Goal: Task Accomplishment & Management: Complete application form

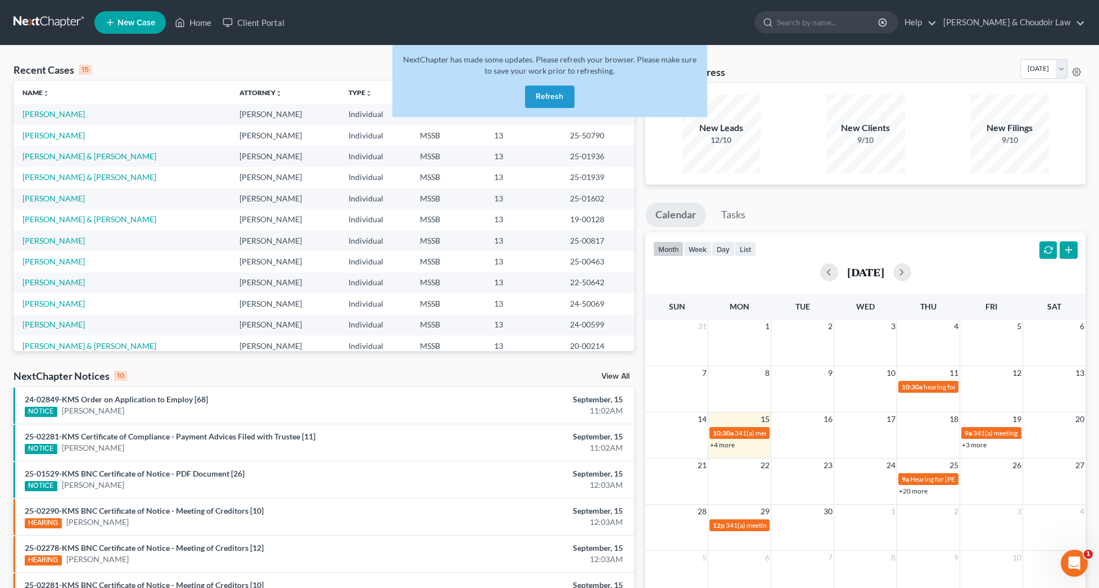
scroll to position [27, 0]
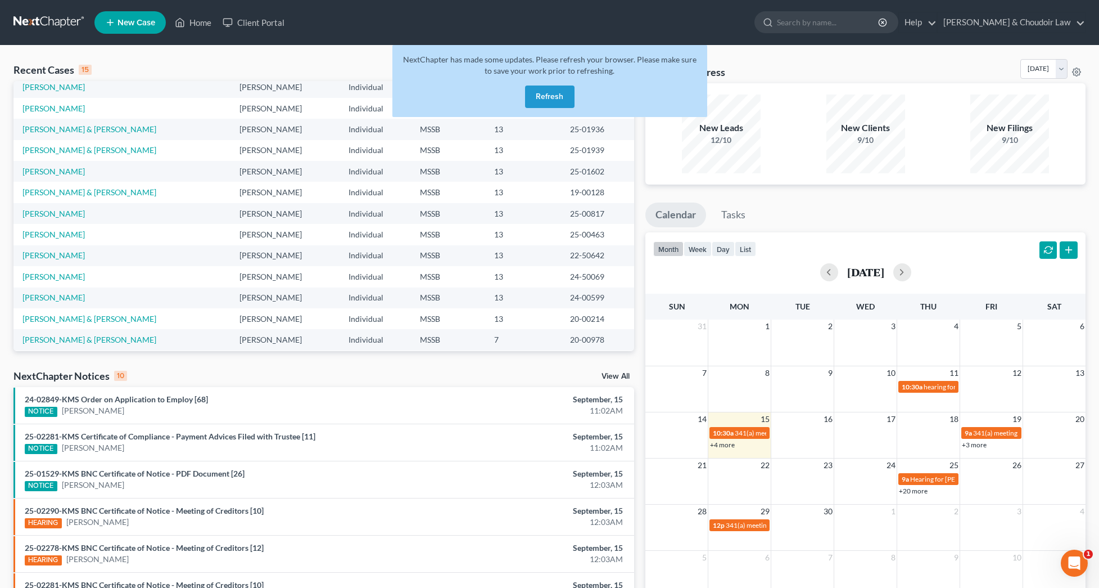
click at [548, 93] on button "Refresh" at bounding box center [549, 96] width 49 height 22
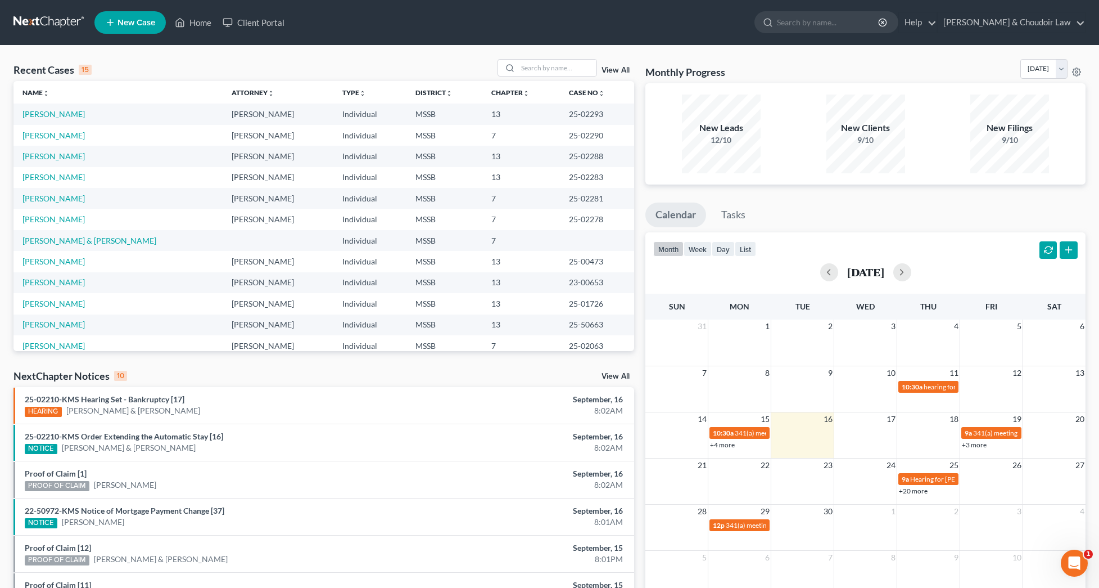
click at [64, 247] on td "Beeson, Joshua & Marka" at bounding box center [117, 240] width 209 height 21
click at [68, 243] on link "Beeson, Joshua & Marka" at bounding box center [89, 241] width 134 height 10
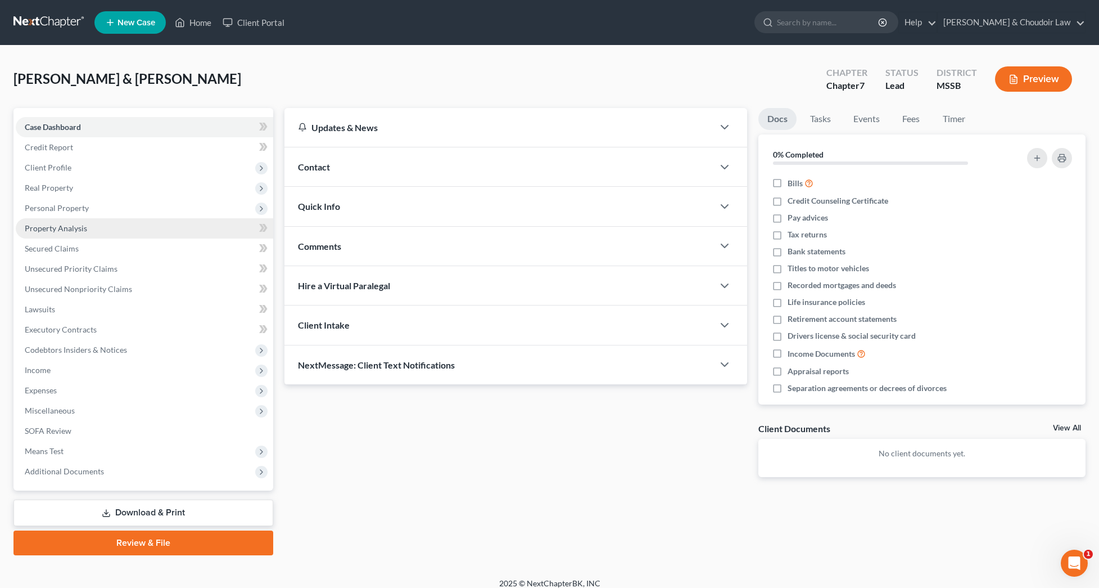
scroll to position [4, 1]
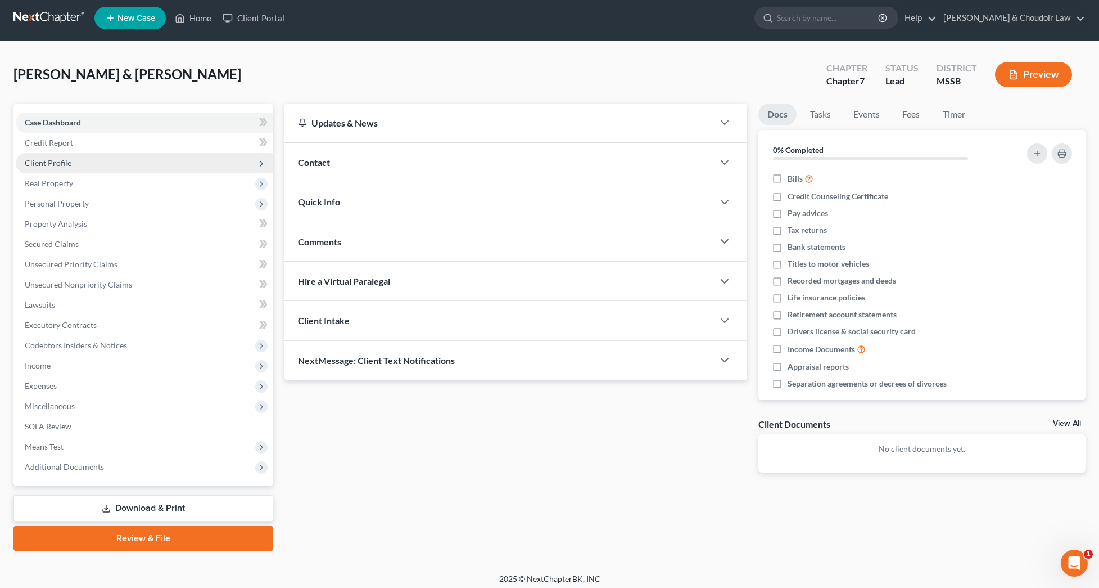
click at [35, 161] on span "Client Profile" at bounding box center [48, 163] width 47 height 10
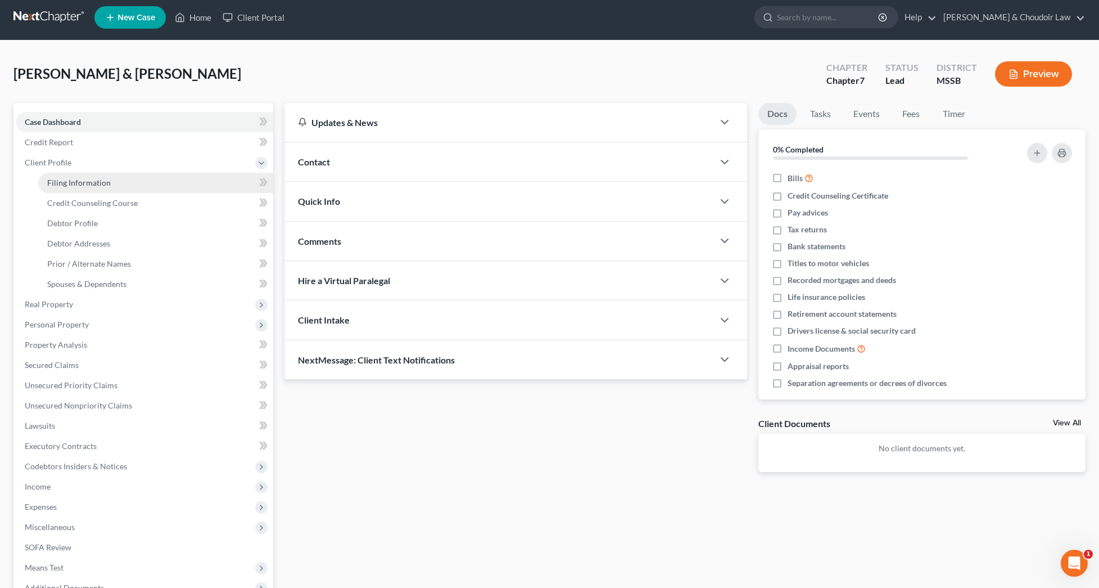
click at [58, 178] on span "Filing Information" at bounding box center [79, 183] width 64 height 10
select select "1"
select select "0"
select select "25"
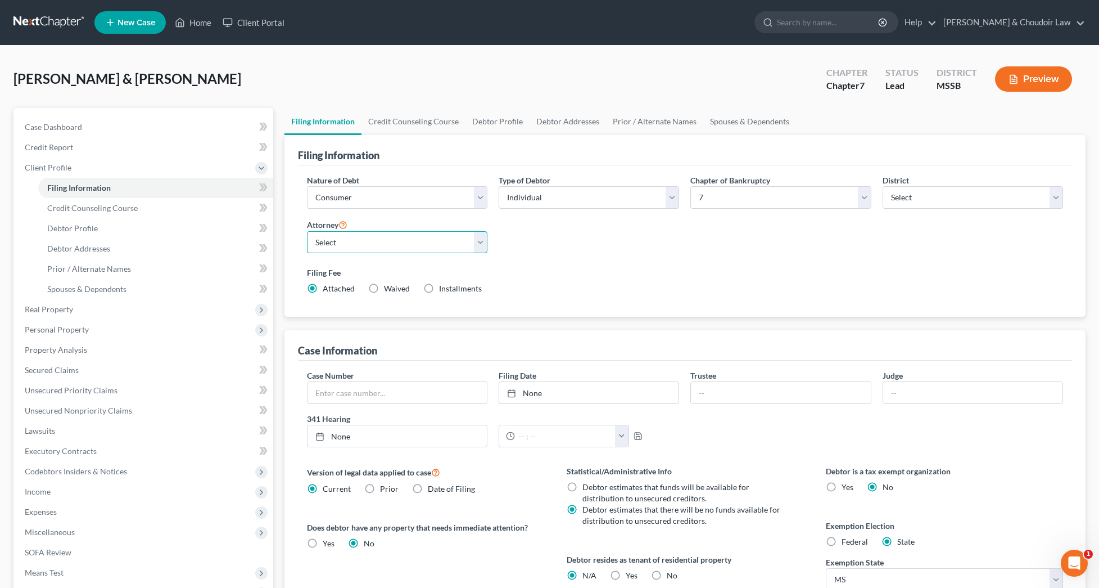
select select "0"
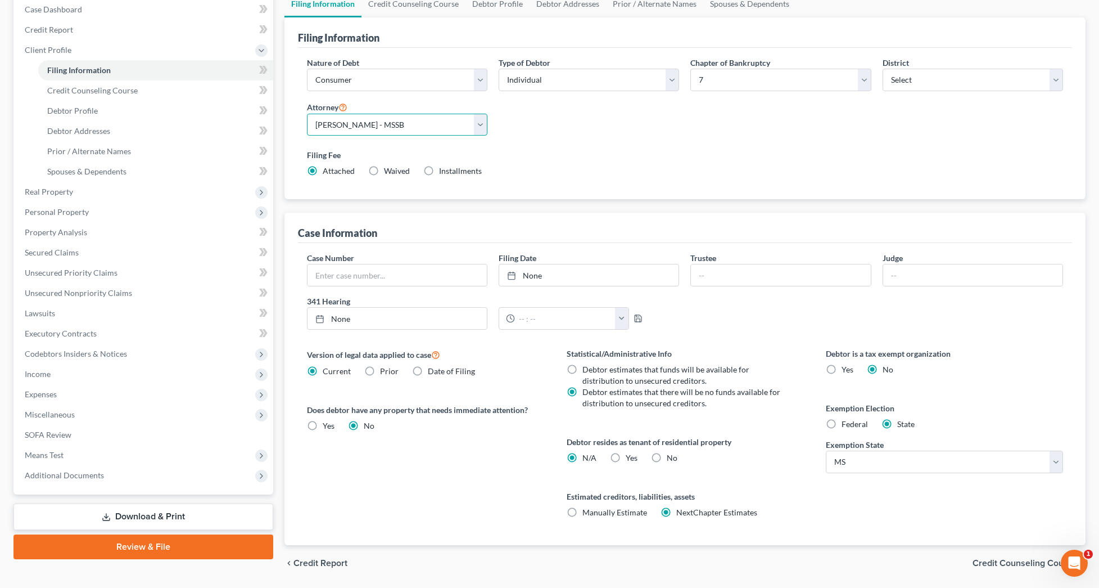
scroll to position [111, 0]
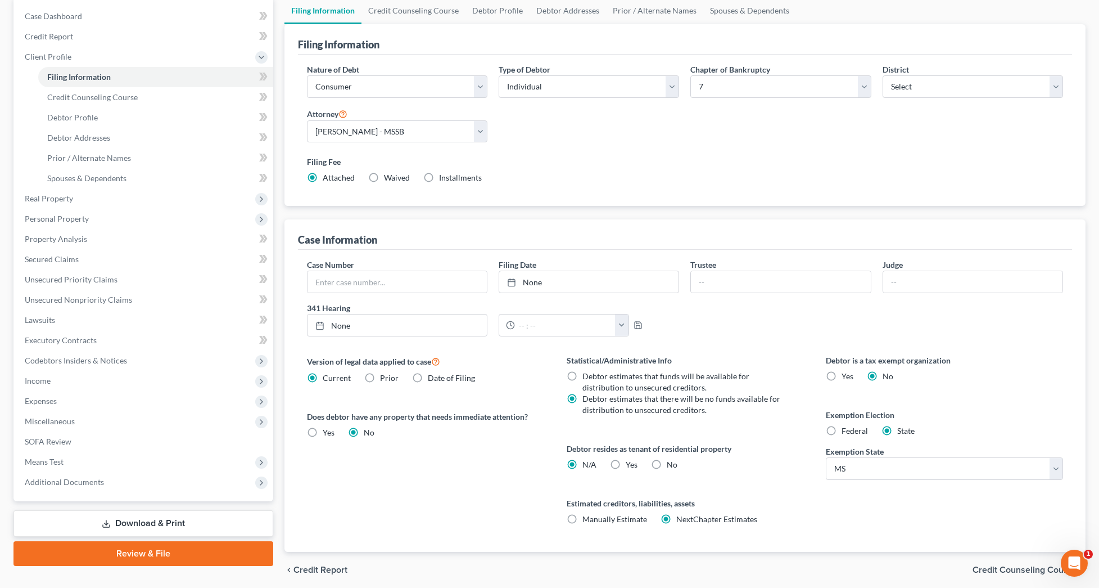
click at [657, 378] on span "Debtor estimates that funds will be available for distribution to unsecured cre…" at bounding box center [665, 381] width 167 height 21
click at [594, 378] on input "Debtor estimates that funds will be available for distribution to unsecured cre…" at bounding box center [590, 374] width 7 height 7
radio input "true"
click at [654, 410] on span "Debtor estimates that there will be no funds available for distribution to unse…" at bounding box center [681, 404] width 198 height 21
click at [594, 400] on input "Debtor estimates that there will be no funds available for distribution to unse…" at bounding box center [590, 396] width 7 height 7
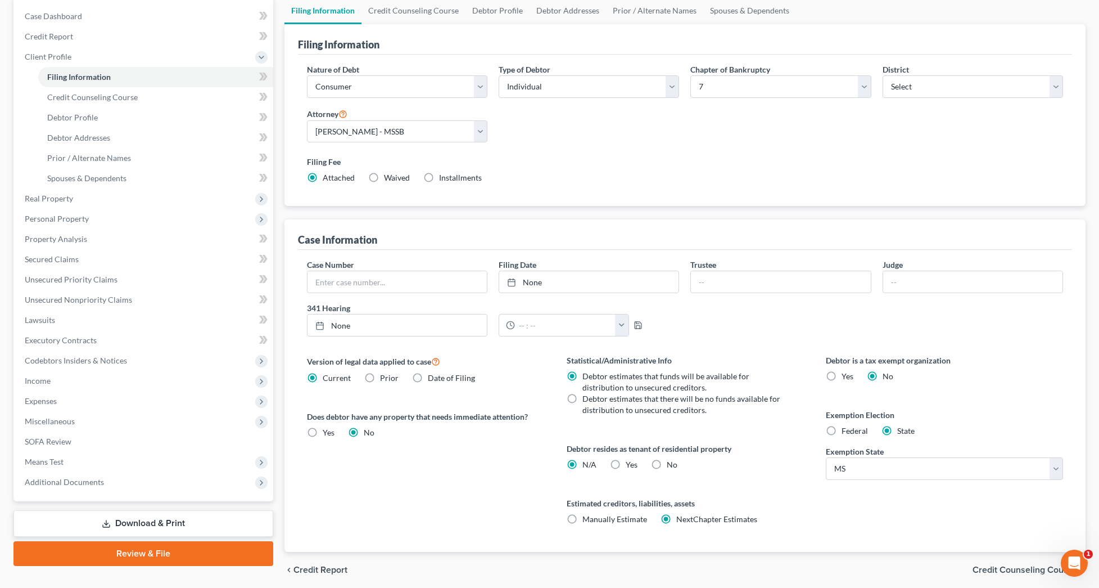
radio input "true"
radio input "false"
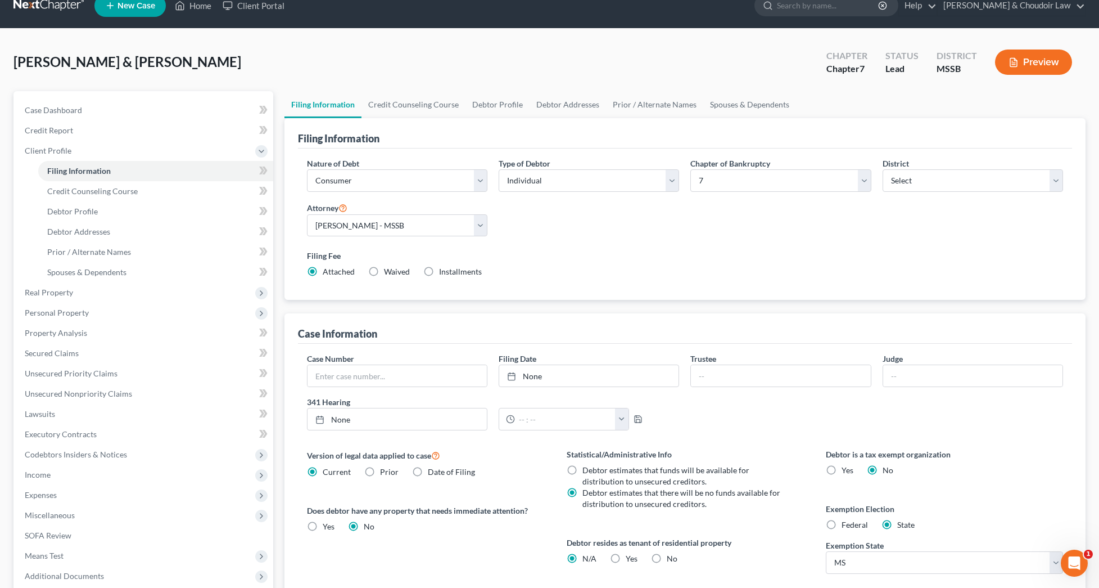
scroll to position [16, 0]
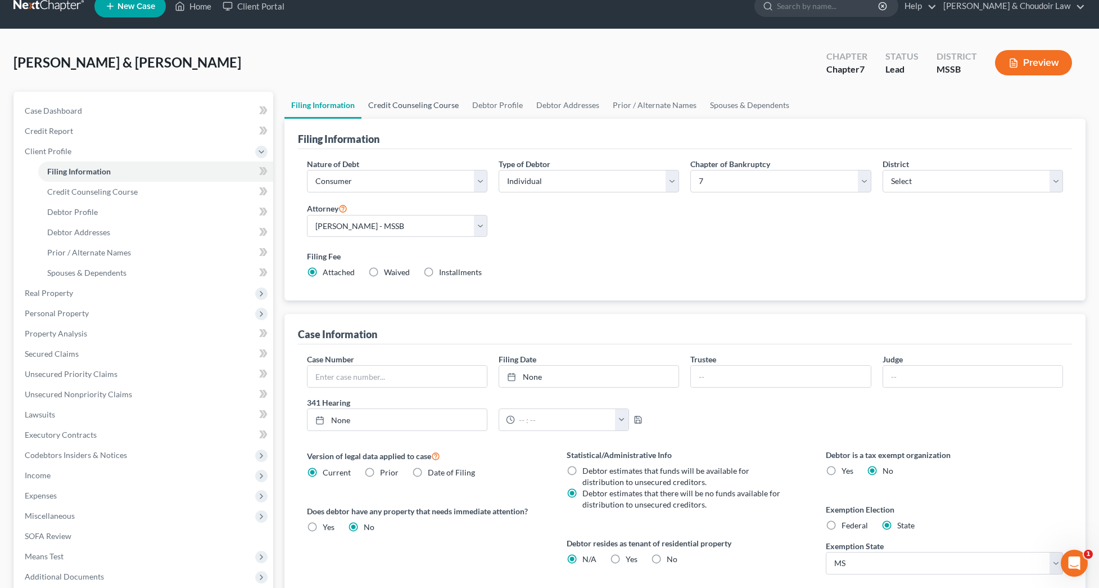
click at [427, 100] on link "Credit Counseling Course" at bounding box center [414, 105] width 104 height 27
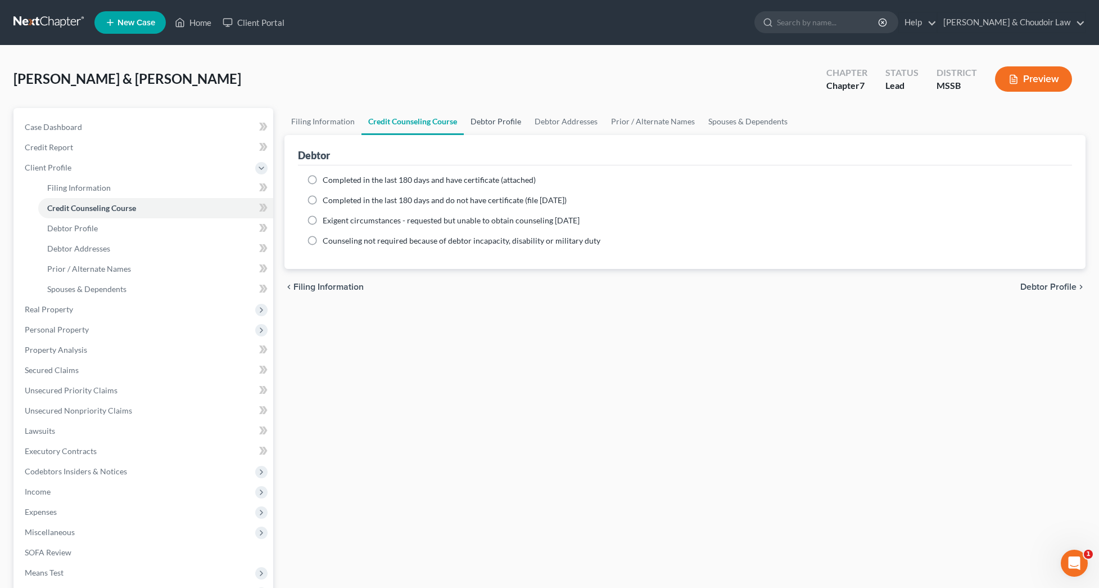
click at [486, 116] on link "Debtor Profile" at bounding box center [496, 121] width 64 height 27
select select "1"
select select "3"
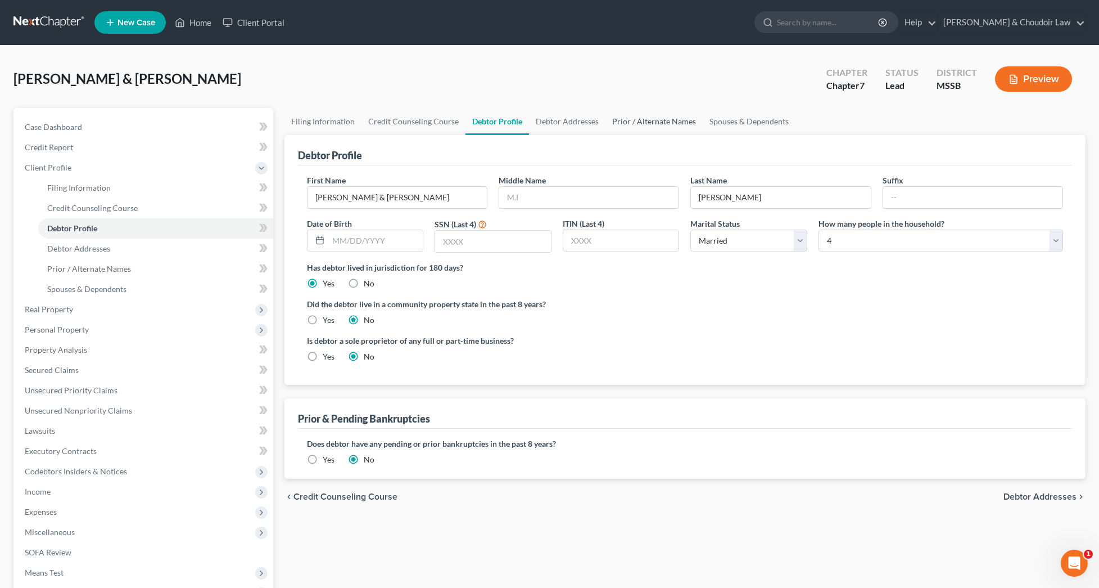
click at [637, 123] on link "Prior / Alternate Names" at bounding box center [654, 121] width 97 height 27
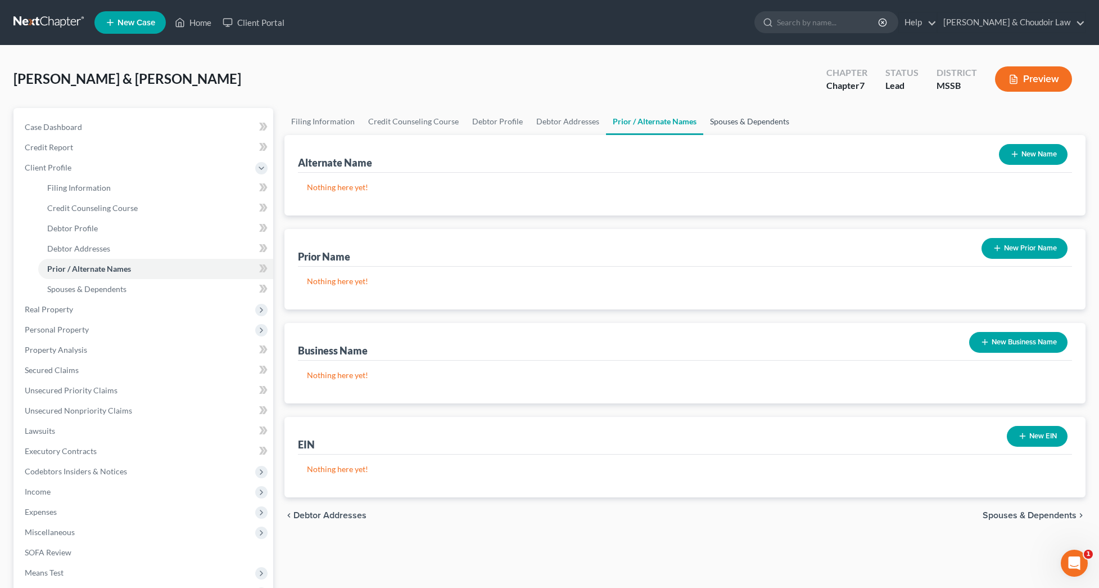
click at [732, 124] on link "Spouses & Dependents" at bounding box center [749, 121] width 93 height 27
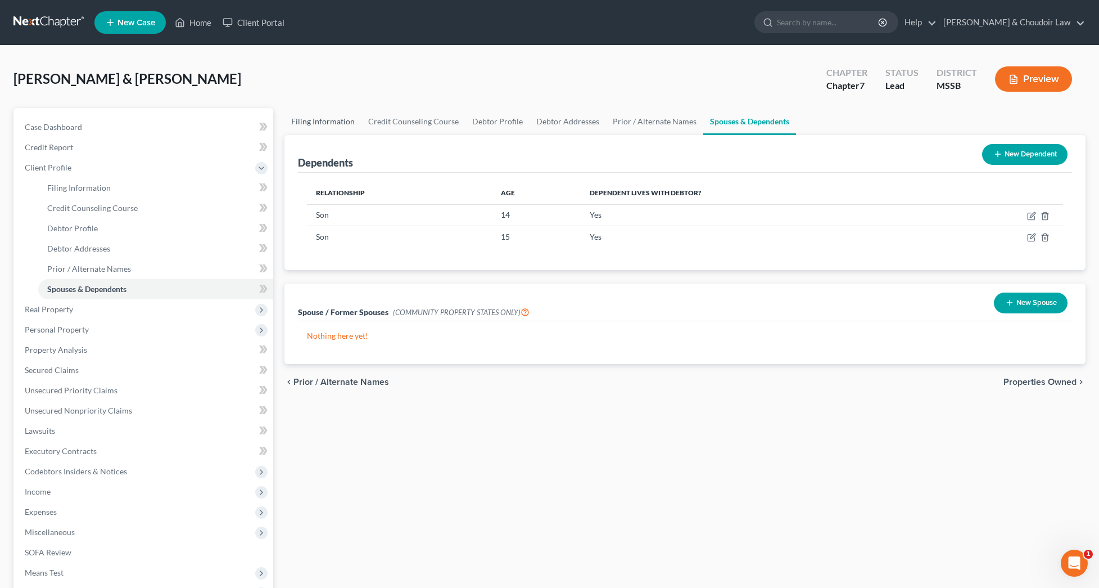
click at [320, 125] on link "Filing Information" at bounding box center [322, 121] width 77 height 27
select select "1"
select select "0"
select select "44"
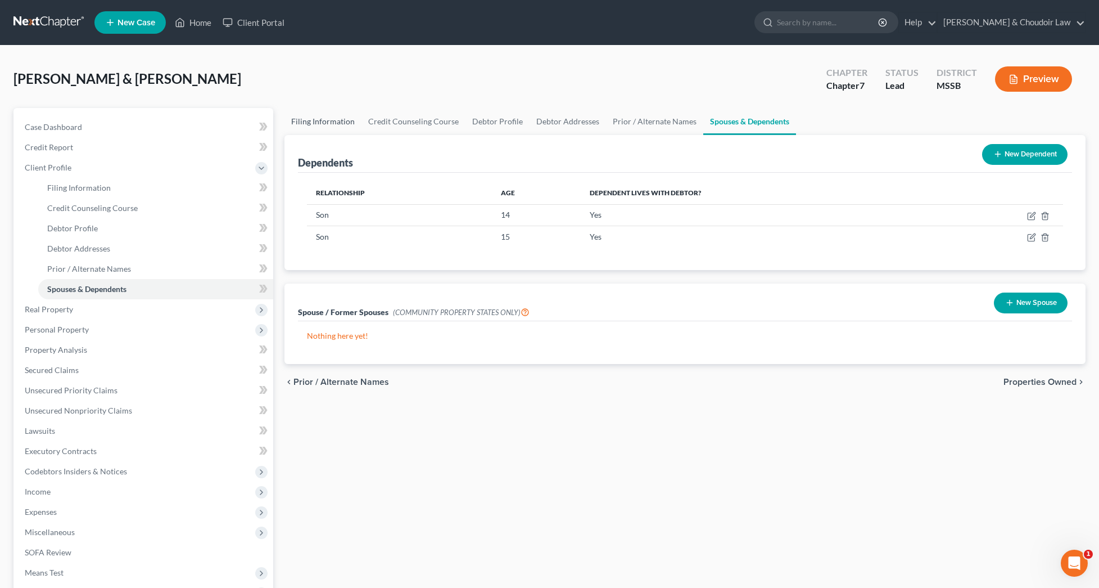
select select "0"
select select "25"
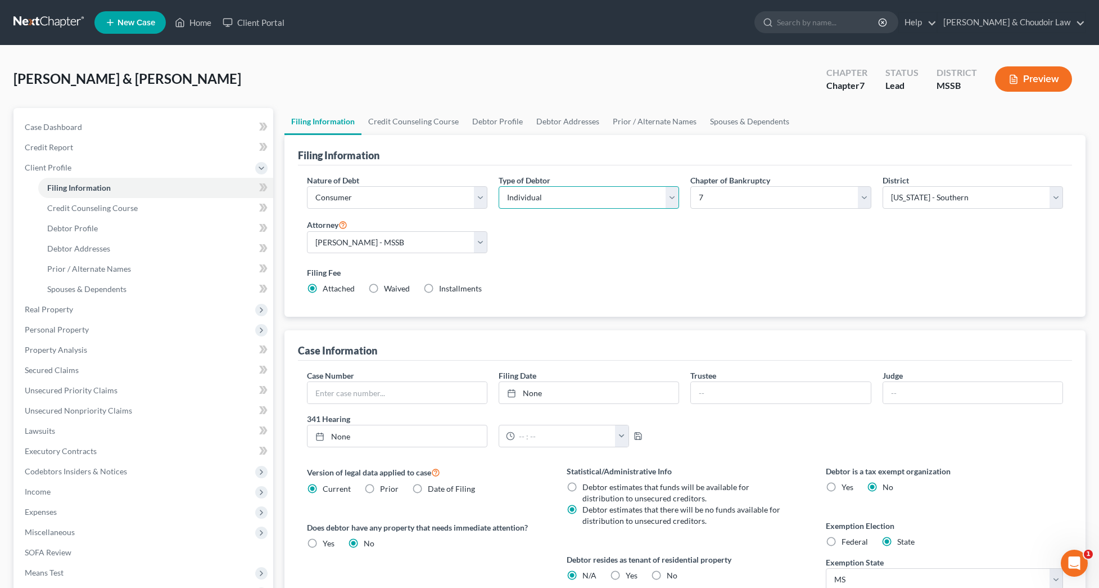
select select "1"
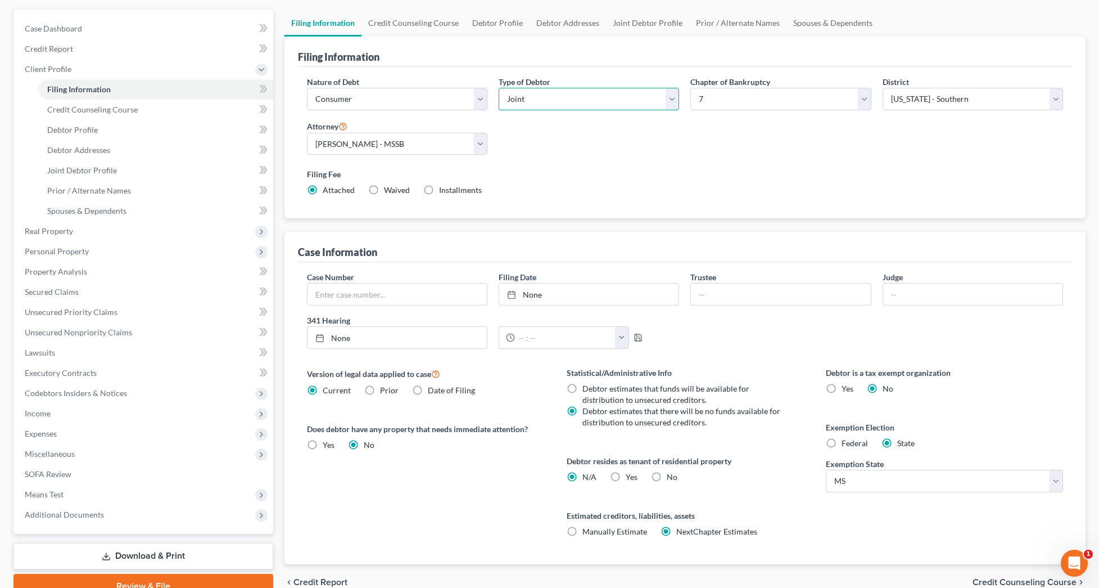
scroll to position [101, 0]
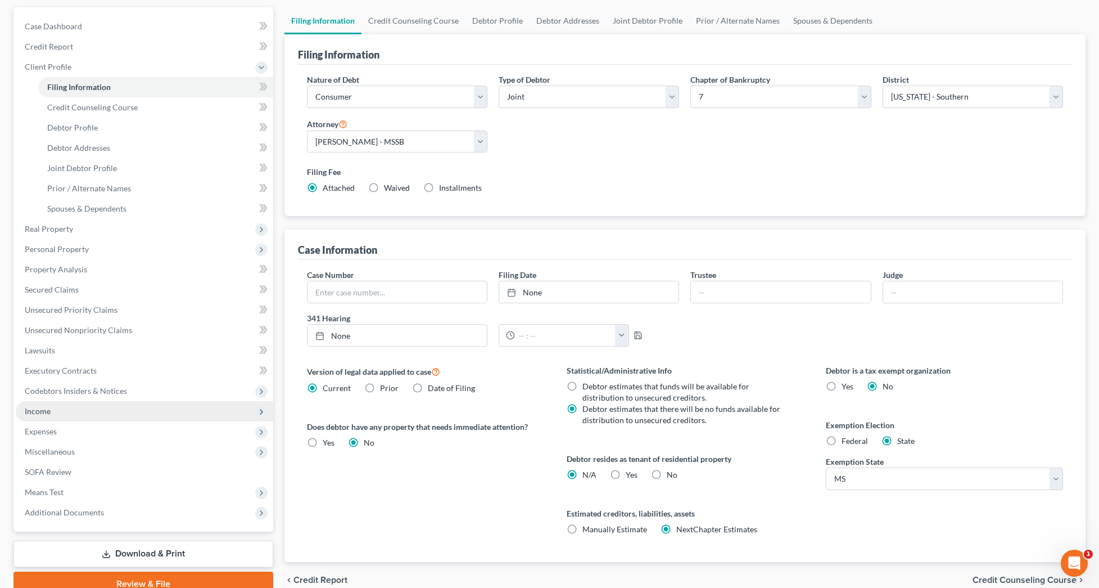
click at [53, 411] on span "Income" at bounding box center [145, 411] width 258 height 20
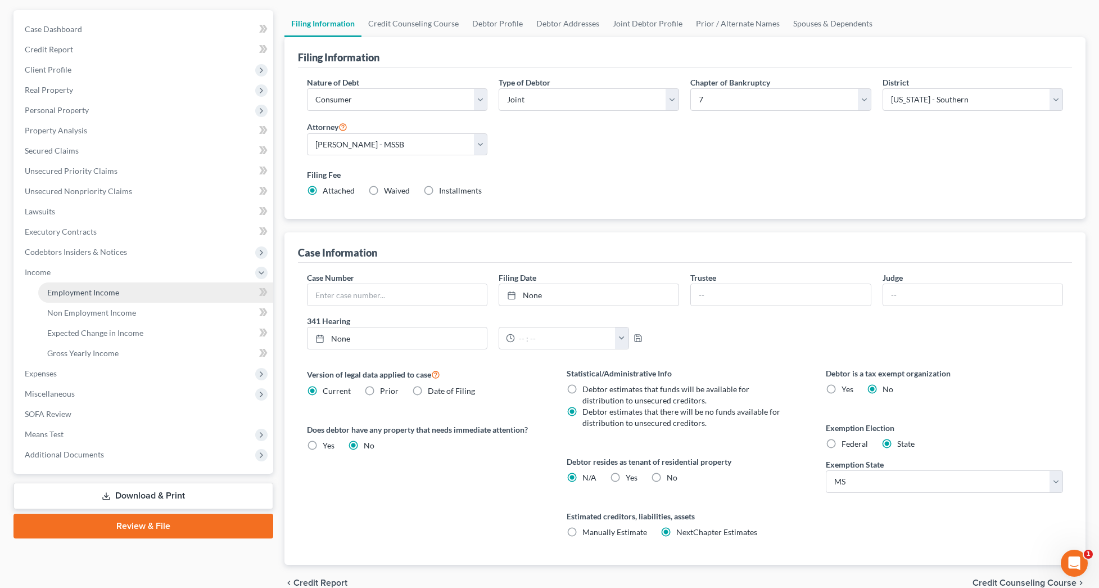
click at [66, 290] on span "Employment Income" at bounding box center [83, 292] width 72 height 10
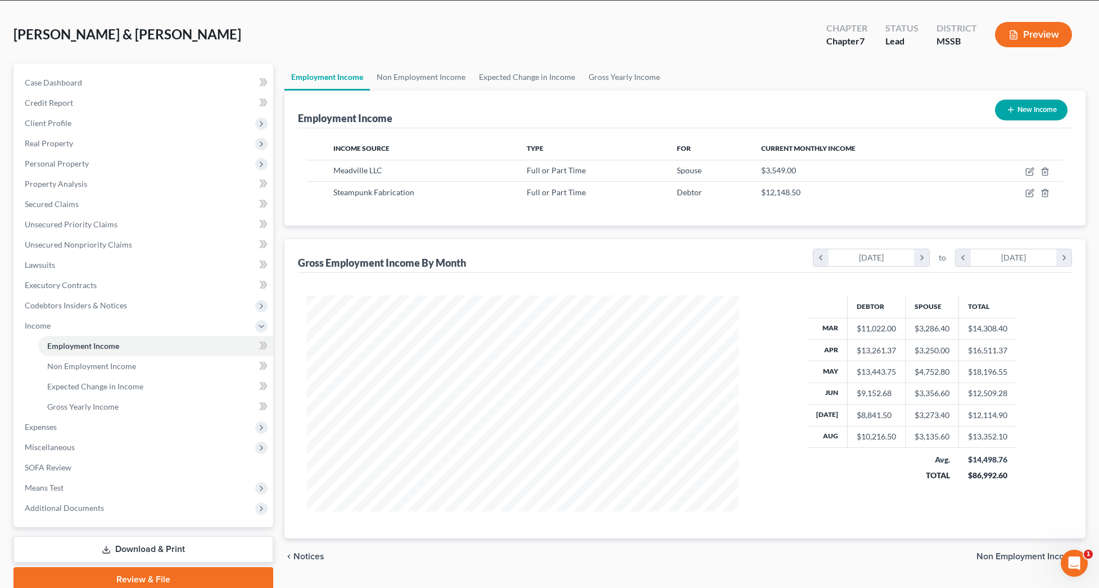
scroll to position [44, 0]
click at [1027, 170] on icon "button" at bounding box center [1029, 172] width 7 height 7
select select "0"
select select "25"
select select "2"
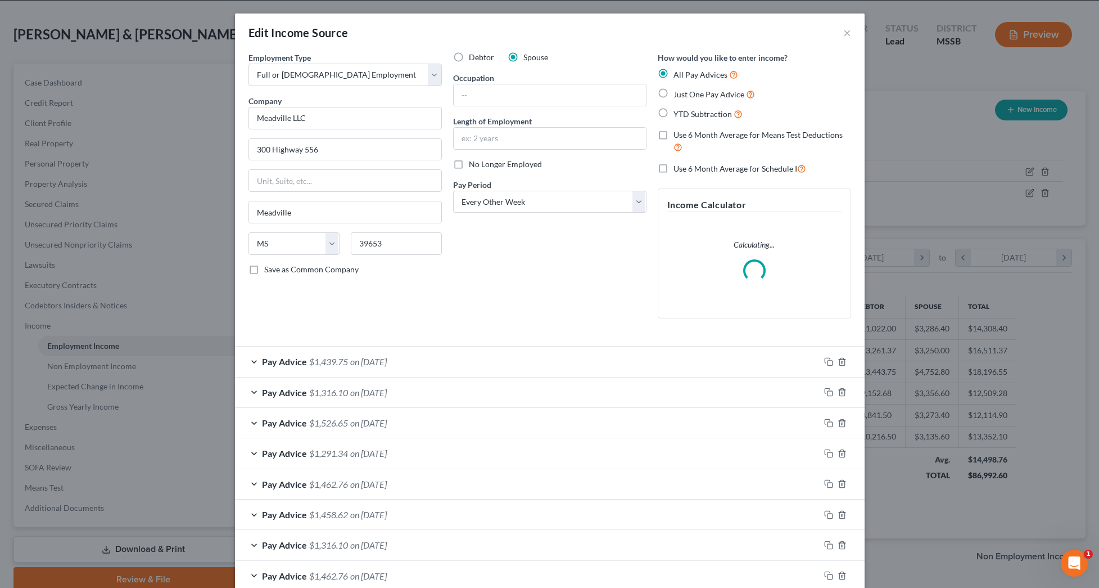
click at [766, 165] on span "Use 6 Month Average for Schedule I" at bounding box center [736, 169] width 124 height 10
click at [685, 165] on input "Use 6 Month Average for Schedule I" at bounding box center [681, 165] width 7 height 7
checkbox input "true"
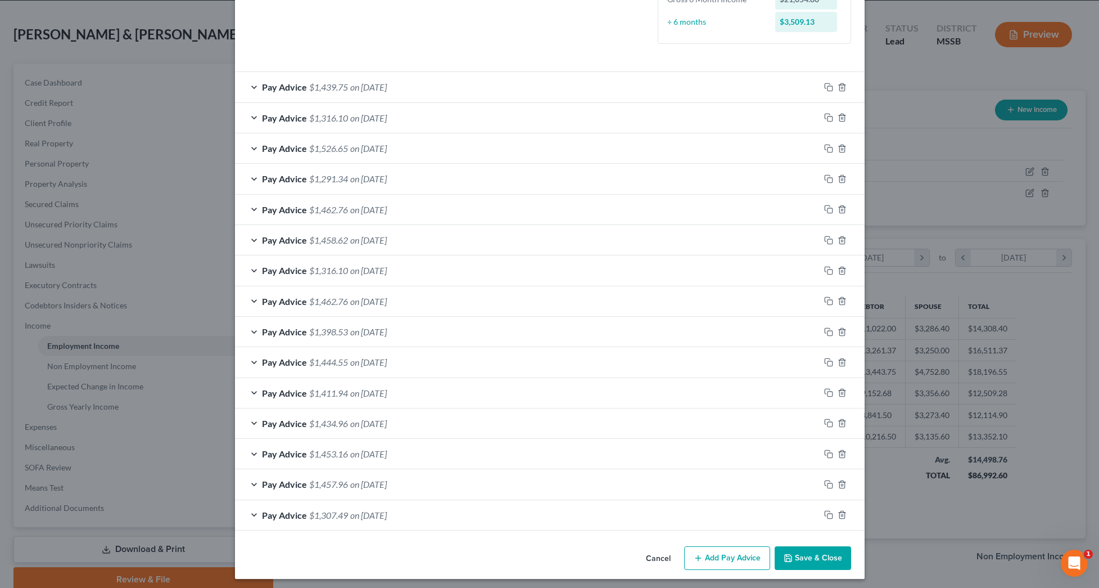
scroll to position [308, 0]
click at [387, 510] on span "on 02/07/2025" at bounding box center [368, 515] width 37 height 11
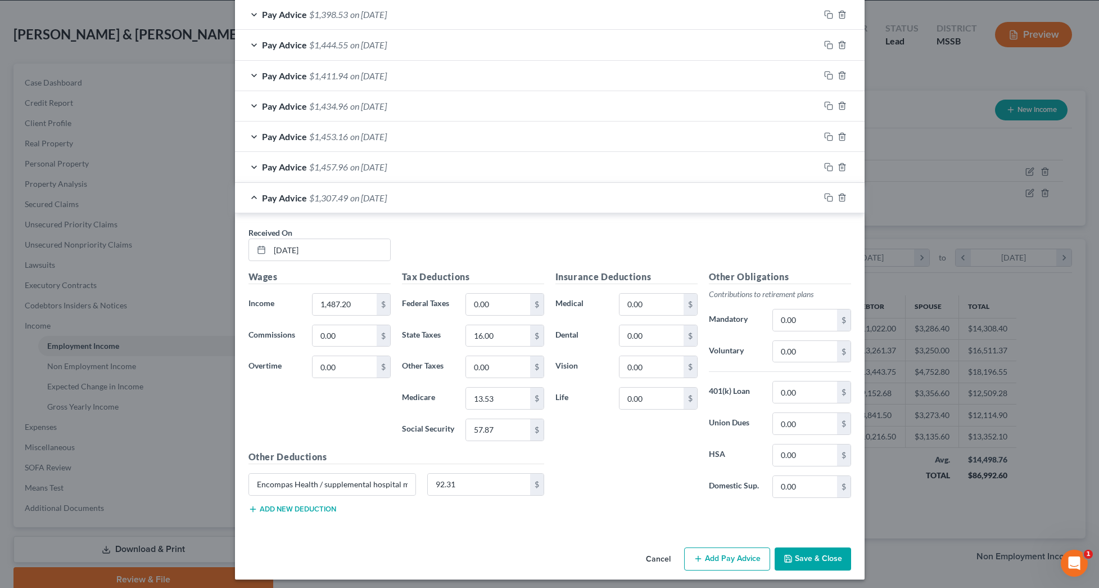
scroll to position [610, 0]
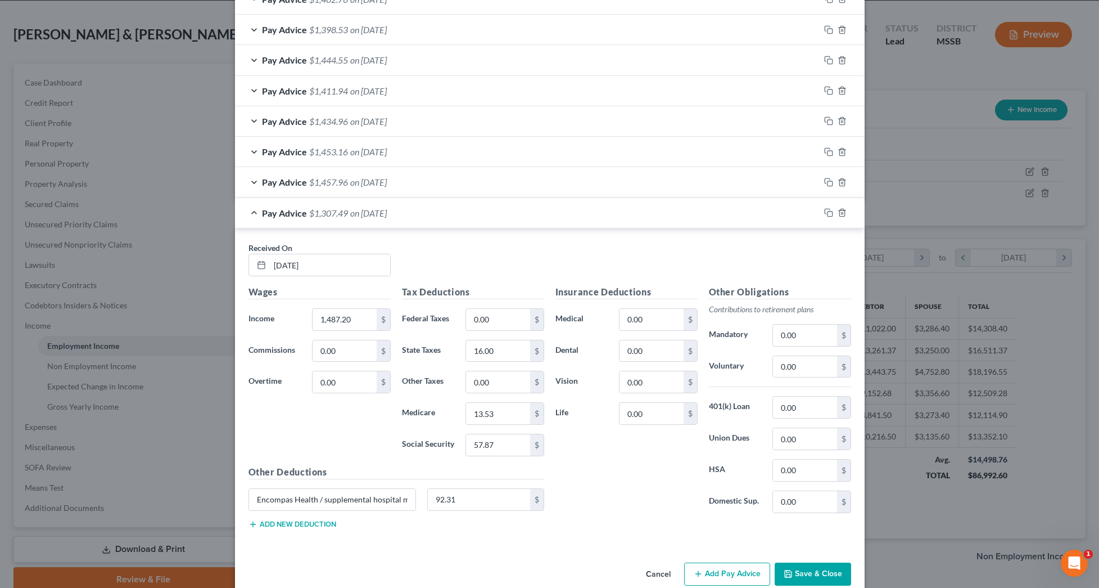
click at [823, 563] on button "Save & Close" at bounding box center [813, 574] width 76 height 24
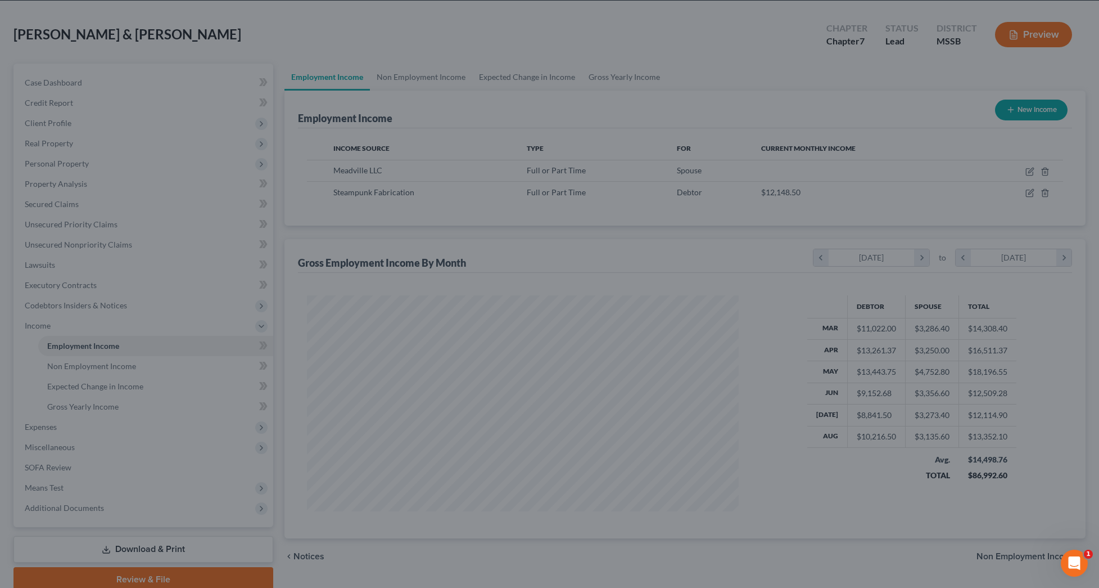
scroll to position [0, 0]
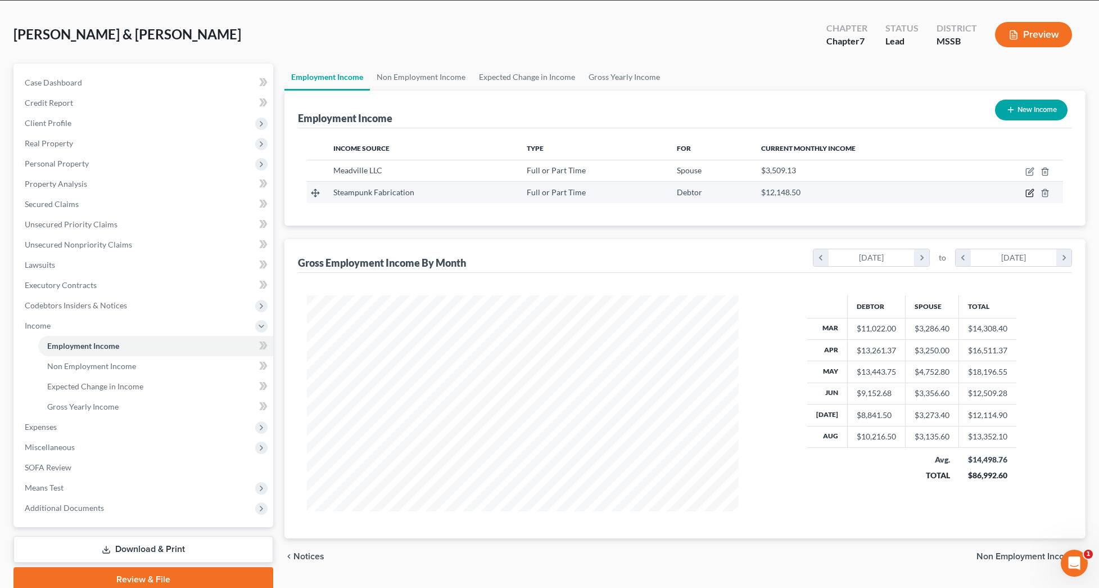
click at [1030, 198] on td at bounding box center [1017, 192] width 91 height 21
click at [1030, 195] on icon "button" at bounding box center [1030, 192] width 9 height 9
select select "0"
select select "25"
select select "3"
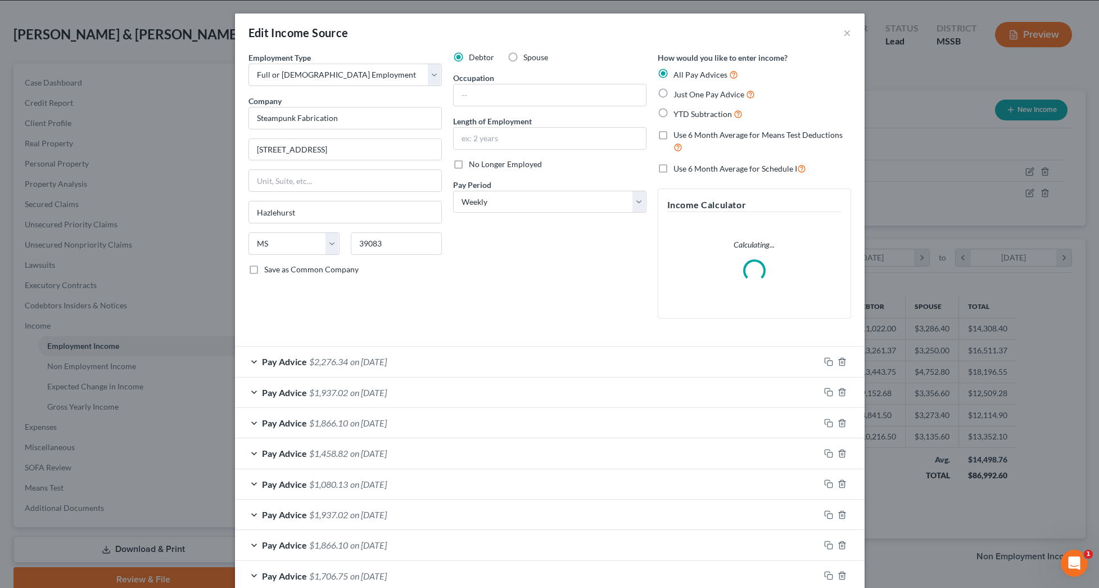
click at [762, 169] on span "Use 6 Month Average for Schedule I" at bounding box center [736, 169] width 124 height 10
click at [685, 169] on input "Use 6 Month Average for Schedule I" at bounding box center [681, 165] width 7 height 7
checkbox input "true"
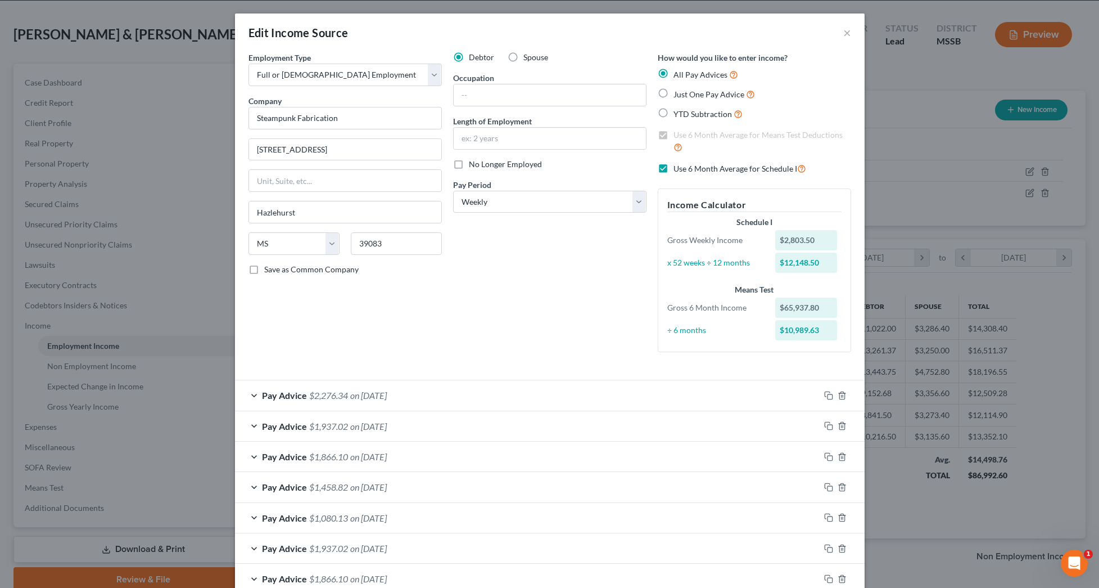
checkbox input "true"
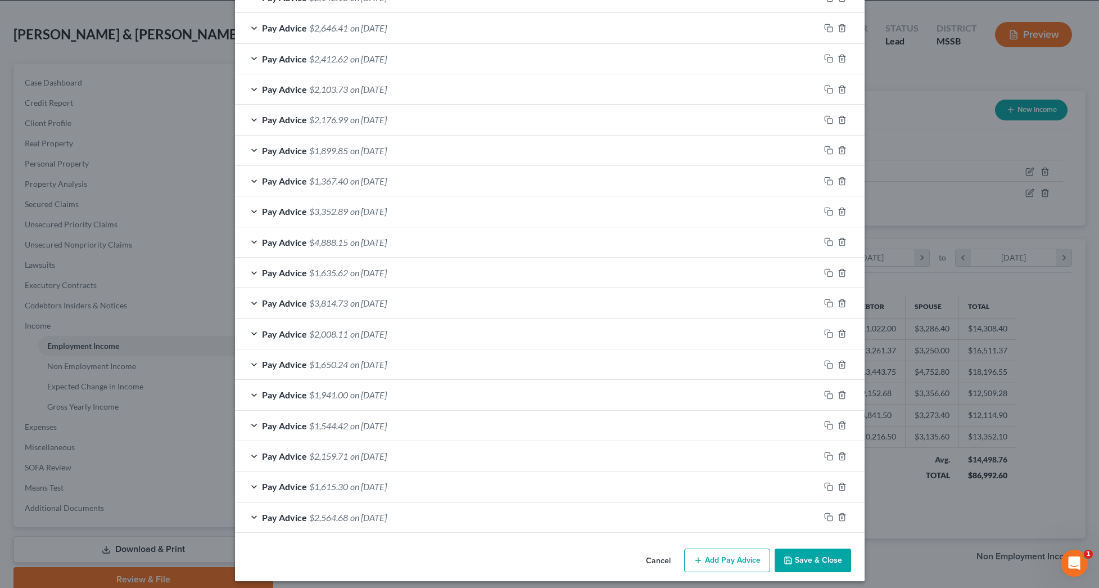
scroll to position [763, 0]
click at [830, 550] on button "Save & Close" at bounding box center [813, 561] width 76 height 24
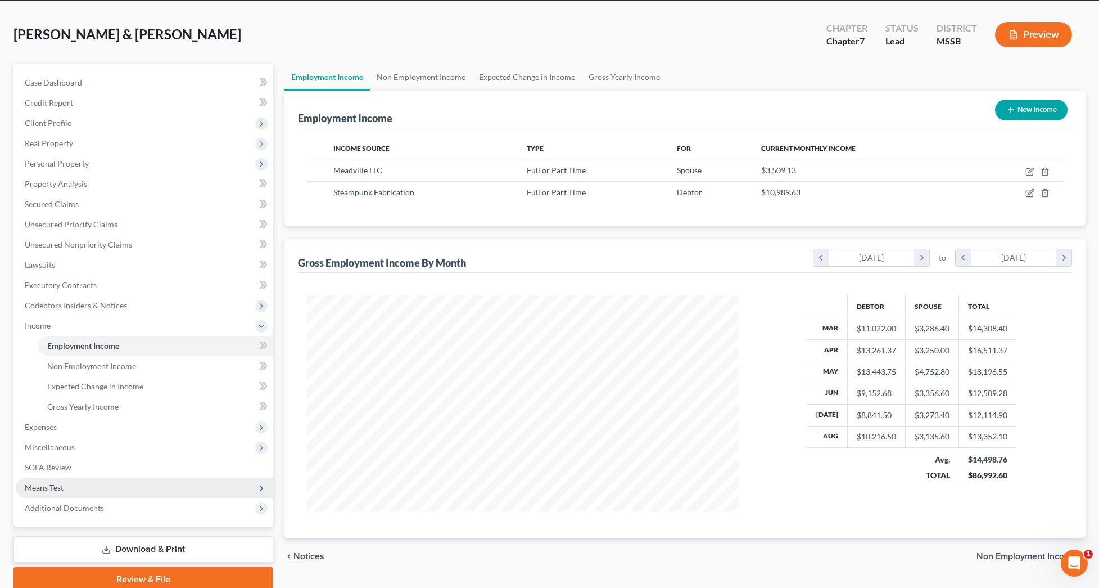
click at [56, 485] on span "Means Test" at bounding box center [44, 487] width 39 height 10
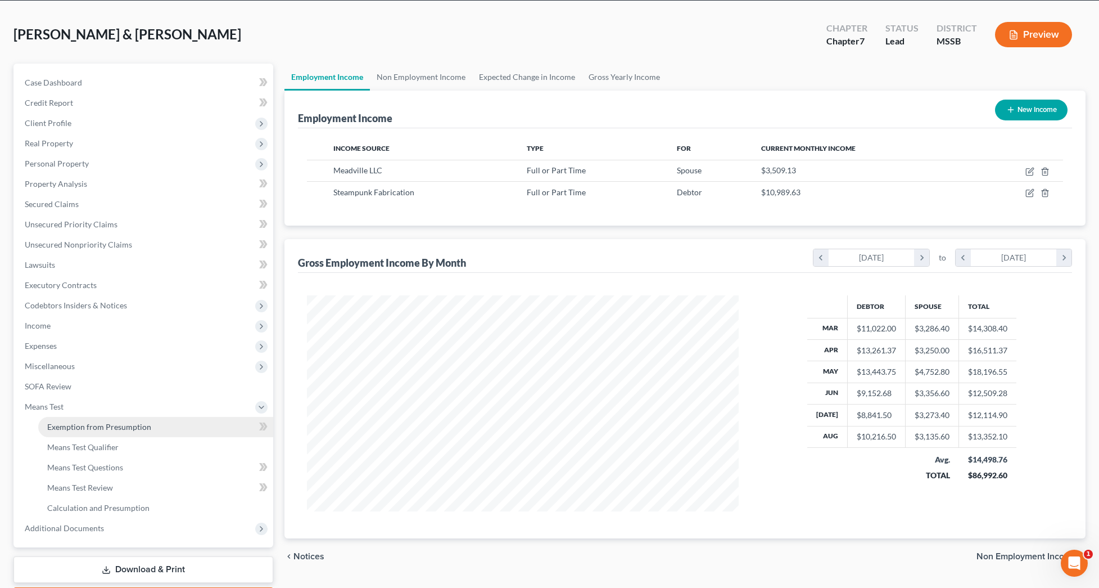
click at [86, 435] on link "Exemption from Presumption" at bounding box center [155, 427] width 235 height 20
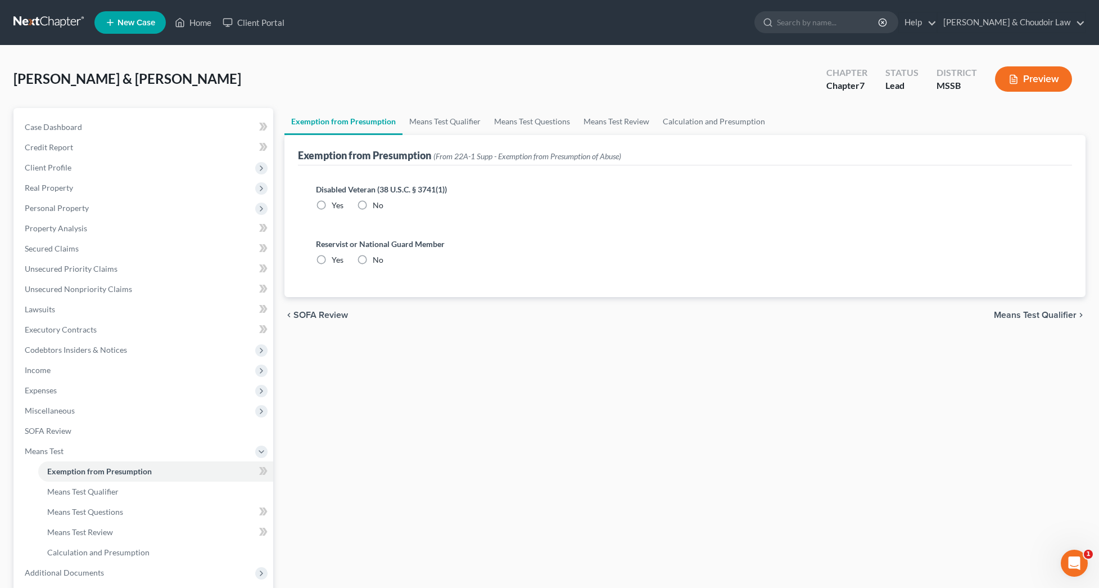
click at [373, 206] on label "No" at bounding box center [378, 205] width 11 height 11
click at [377, 206] on input "No" at bounding box center [380, 203] width 7 height 7
radio input "true"
click at [373, 256] on label "No" at bounding box center [378, 259] width 11 height 11
click at [377, 256] on input "No" at bounding box center [380, 257] width 7 height 7
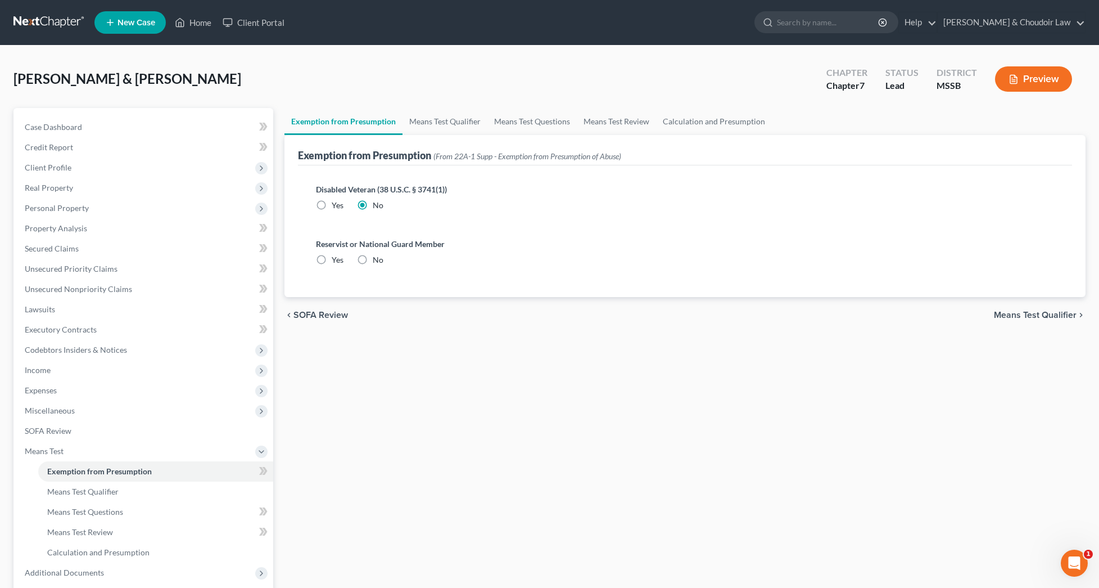
radio input "true"
click at [428, 133] on link "Means Test Qualifier" at bounding box center [445, 121] width 85 height 27
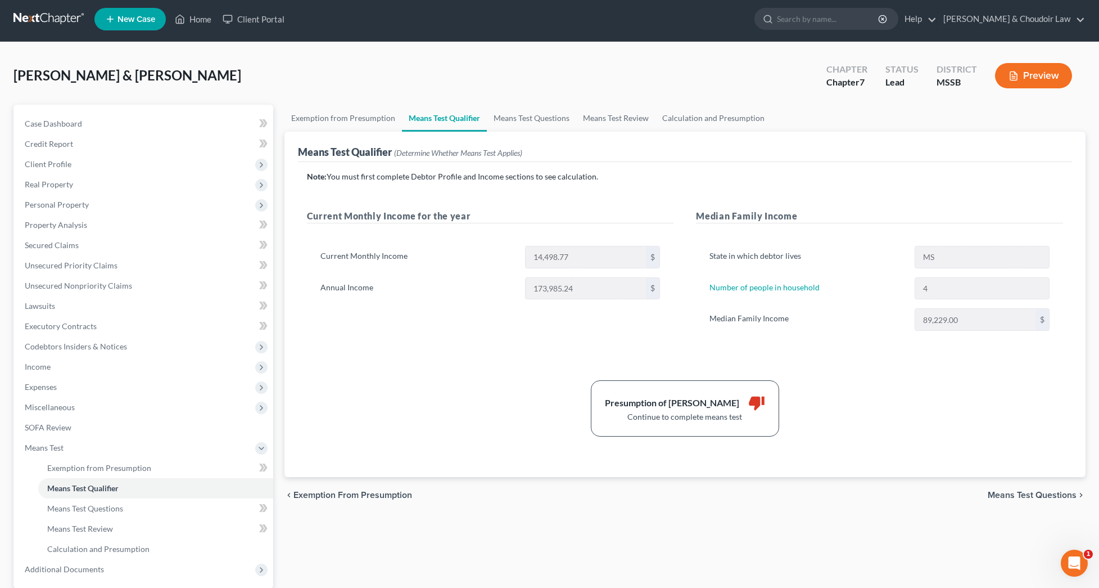
scroll to position [3, 0]
click at [544, 120] on link "Means Test Questions" at bounding box center [531, 118] width 89 height 27
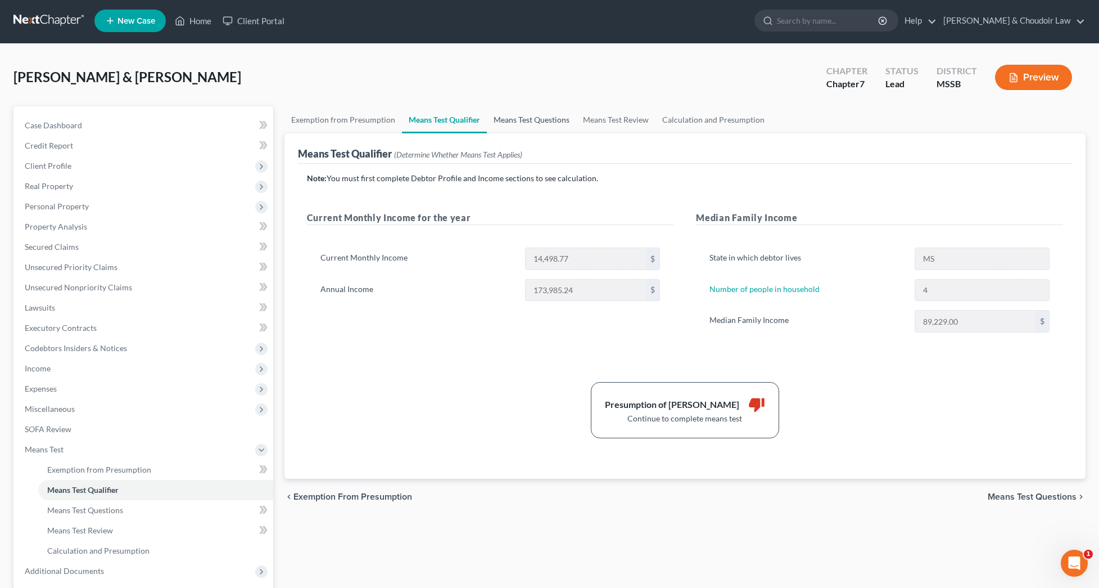
select select "0"
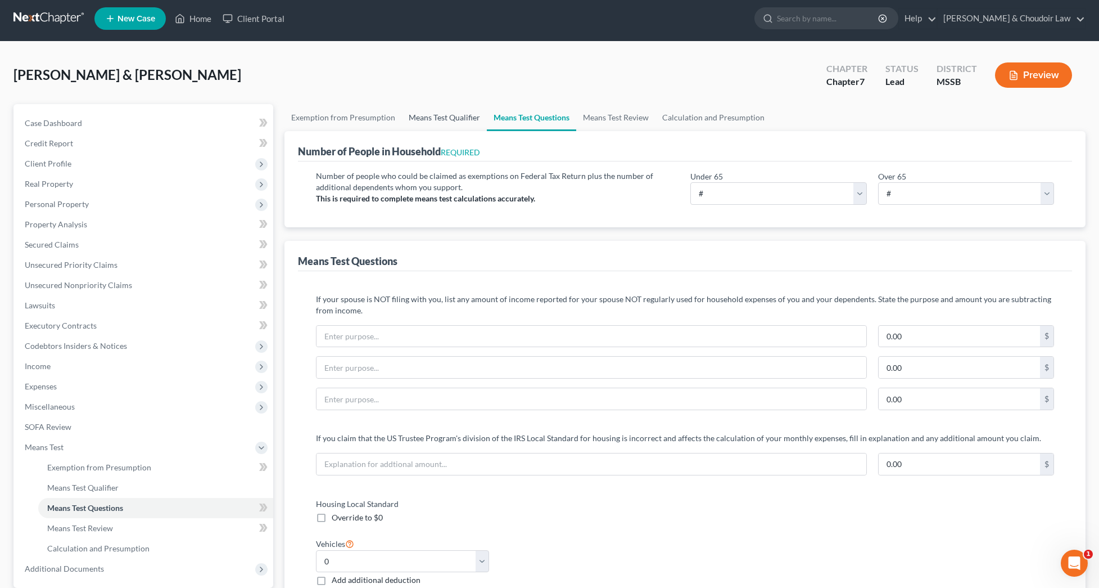
click at [435, 121] on link "Means Test Qualifier" at bounding box center [444, 117] width 85 height 27
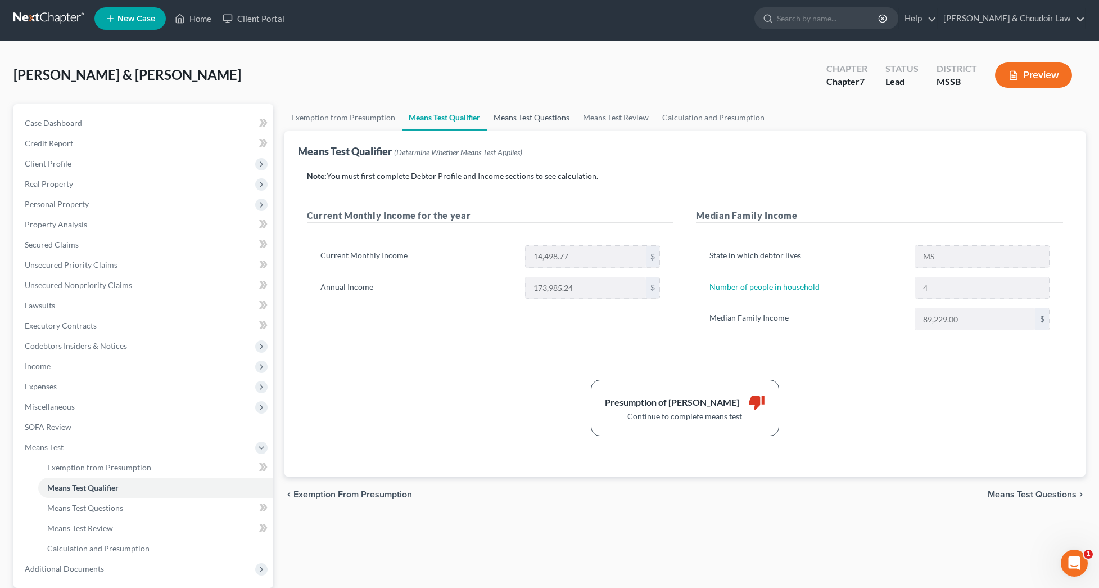
scroll to position [1, 0]
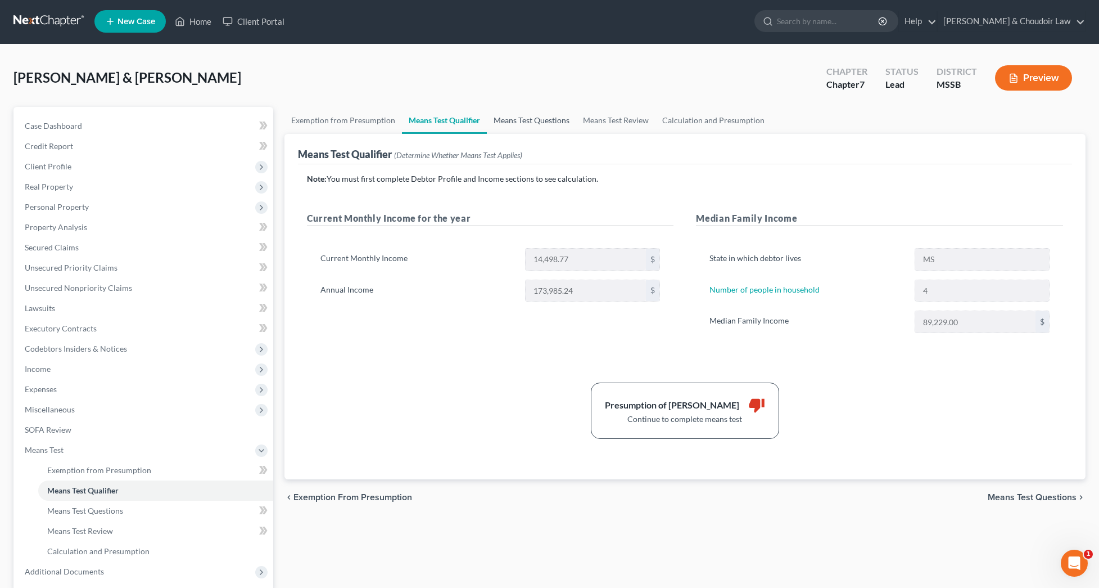
click at [512, 123] on link "Means Test Questions" at bounding box center [531, 120] width 89 height 27
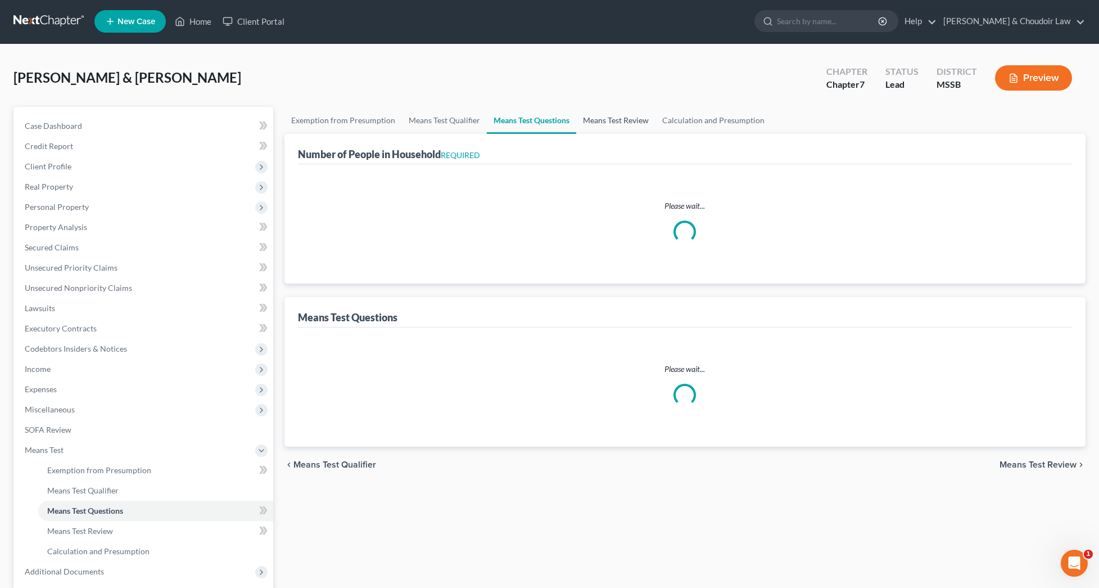
select select "0"
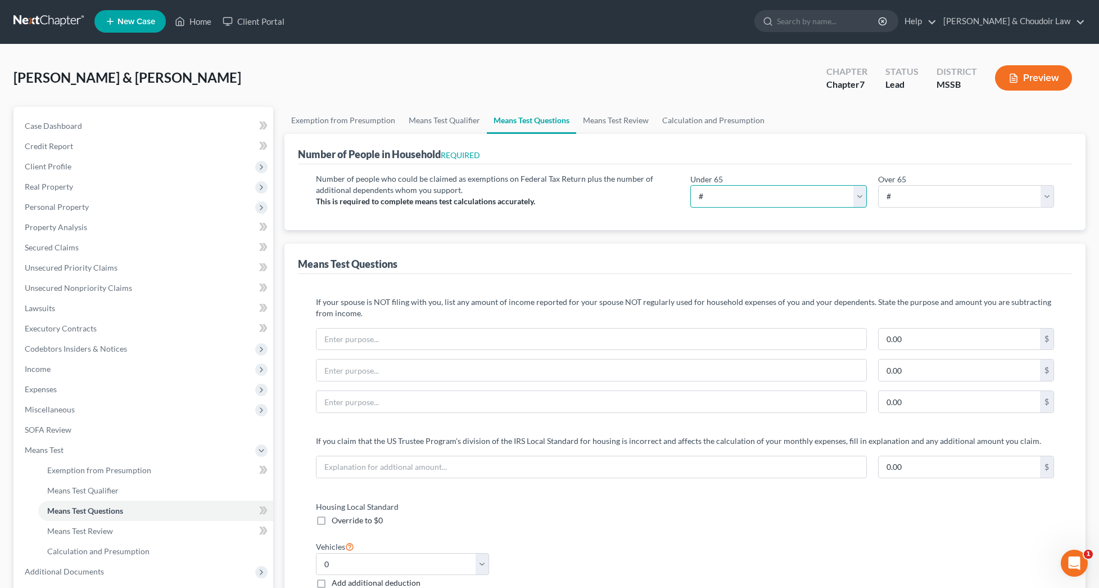
select select "4"
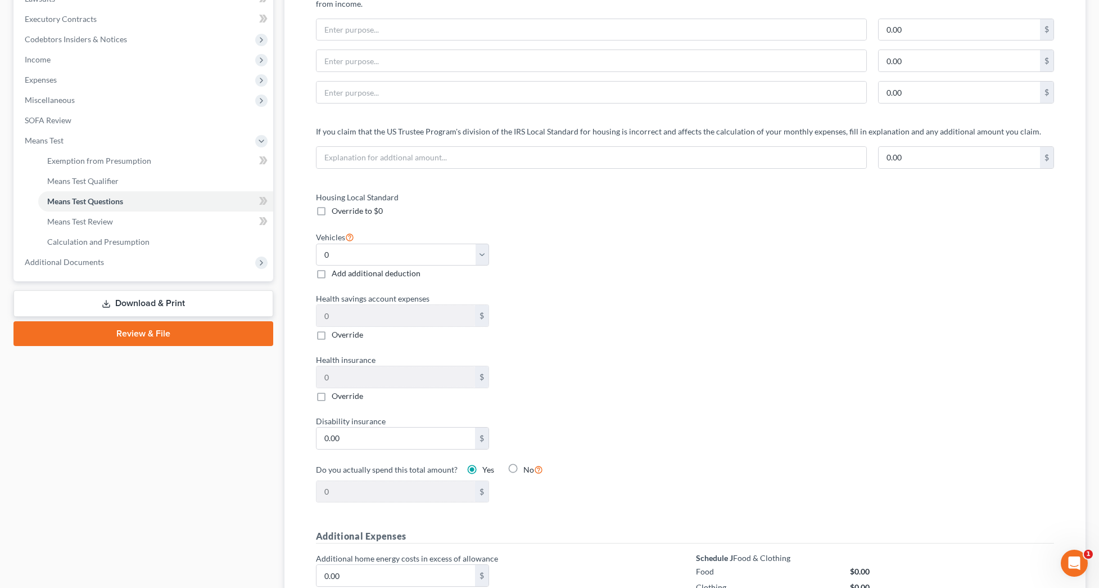
scroll to position [247, 0]
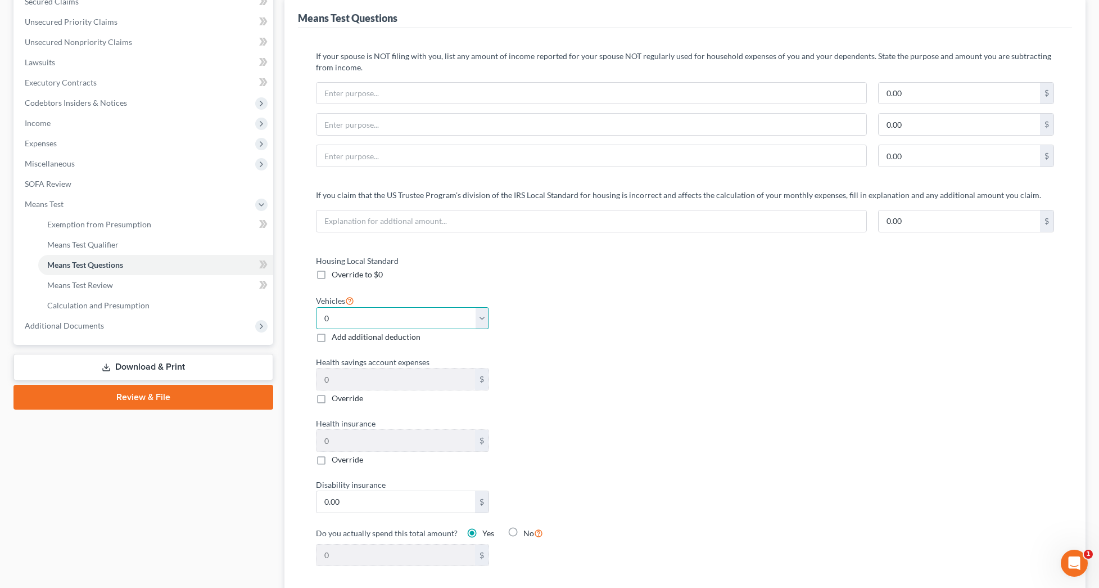
select select "2"
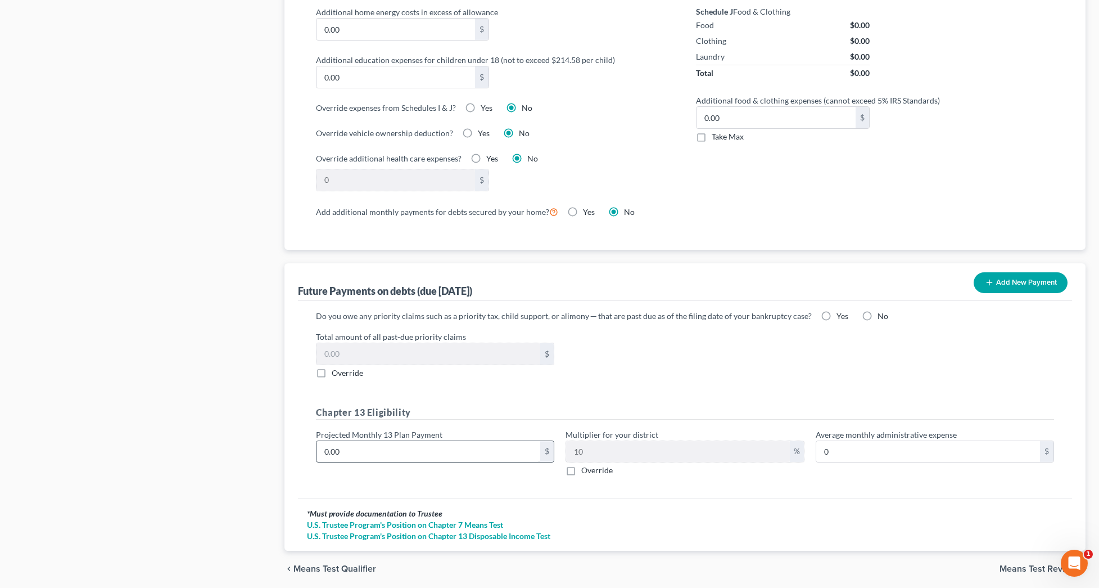
scroll to position [857, 0]
type input "1"
type input "0.10"
type input "15"
type input "1.50"
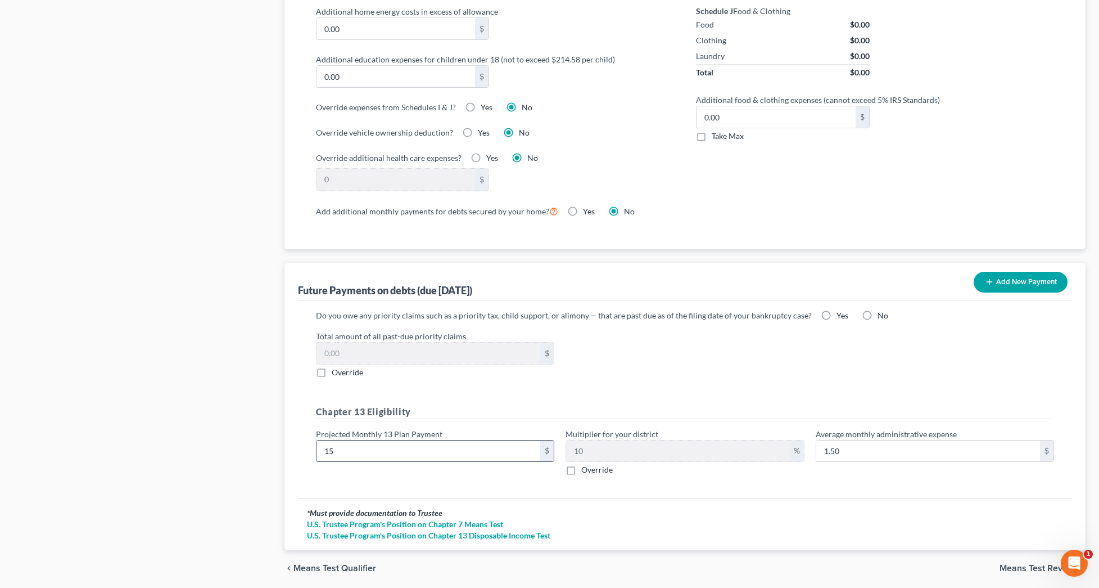
type input "150"
type input "15.00"
type input "1500"
type input "150.00"
type input "1,500"
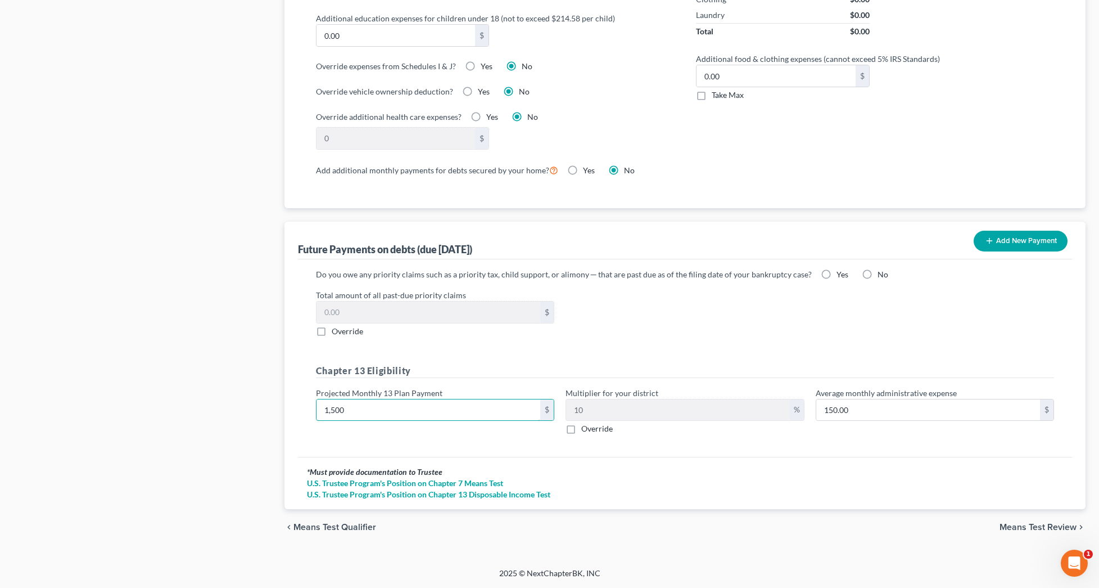
scroll to position [898, 0]
click at [1052, 529] on span "Means Test Review" at bounding box center [1038, 526] width 77 height 9
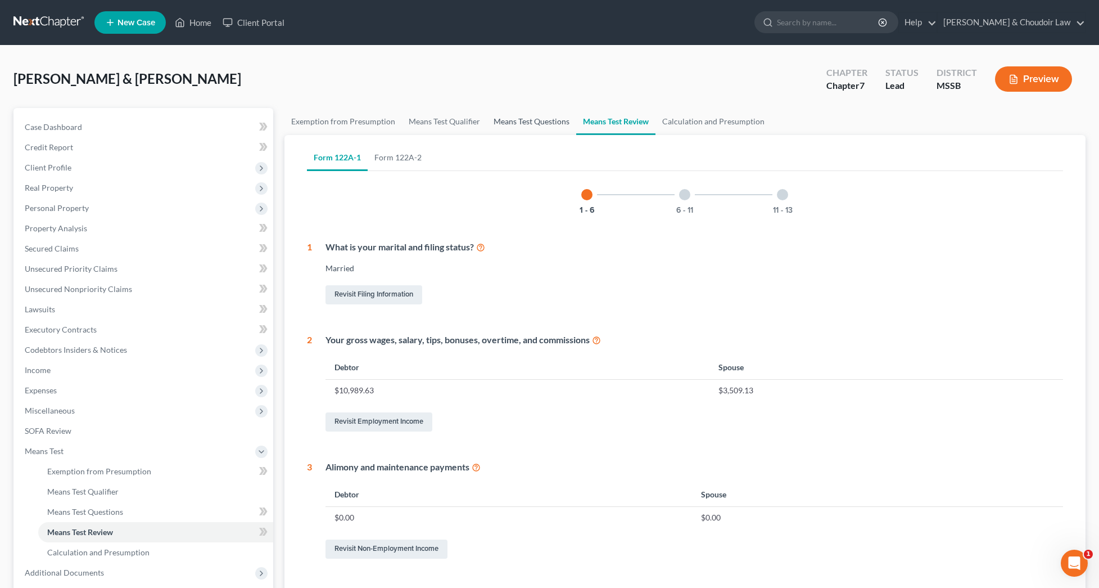
click at [536, 121] on link "Means Test Questions" at bounding box center [531, 121] width 89 height 27
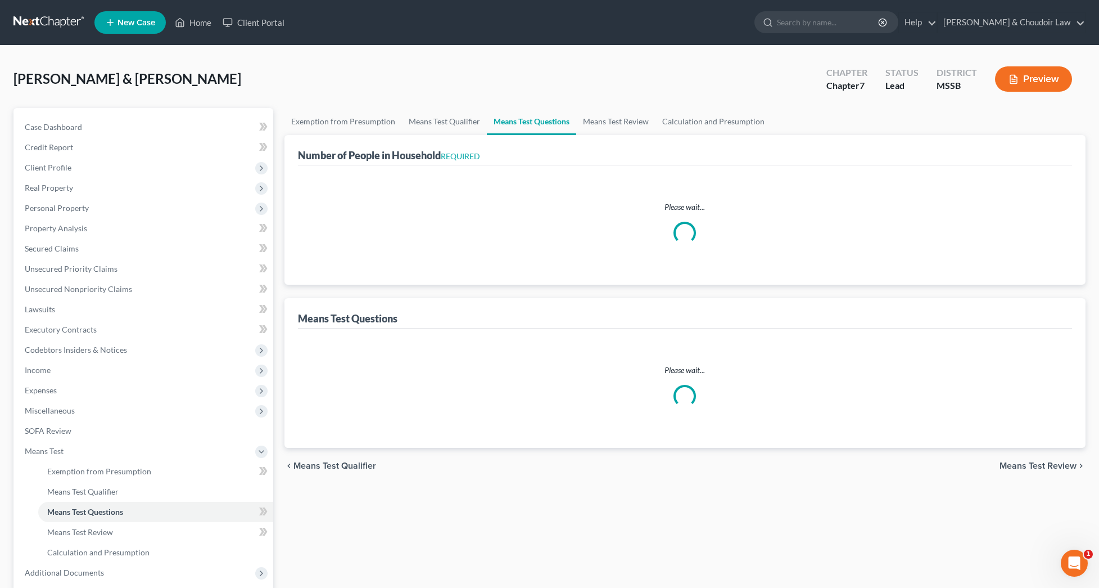
select select "4"
select select "2"
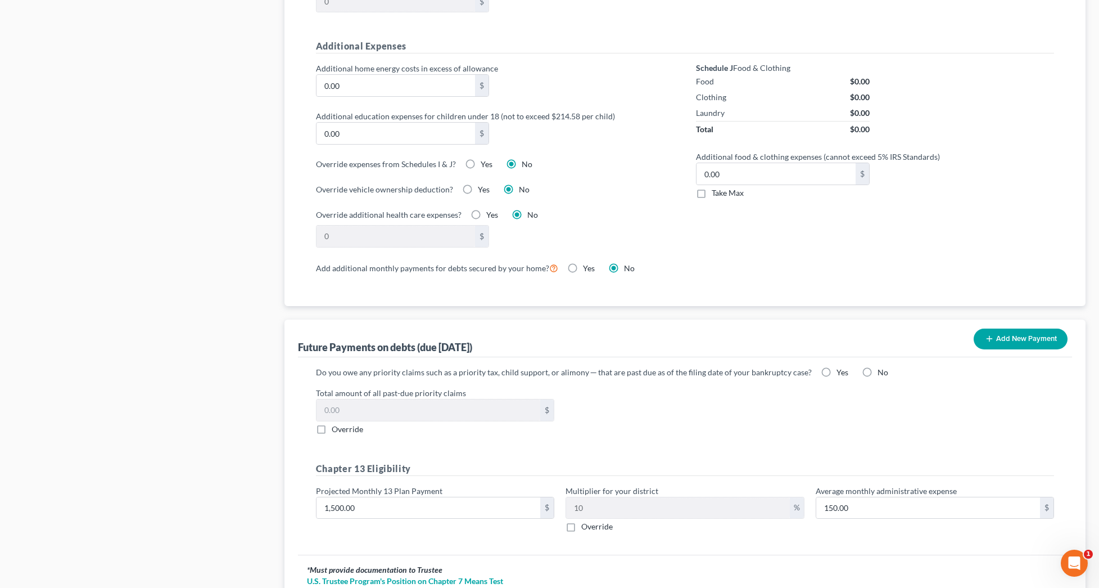
scroll to position [879, 0]
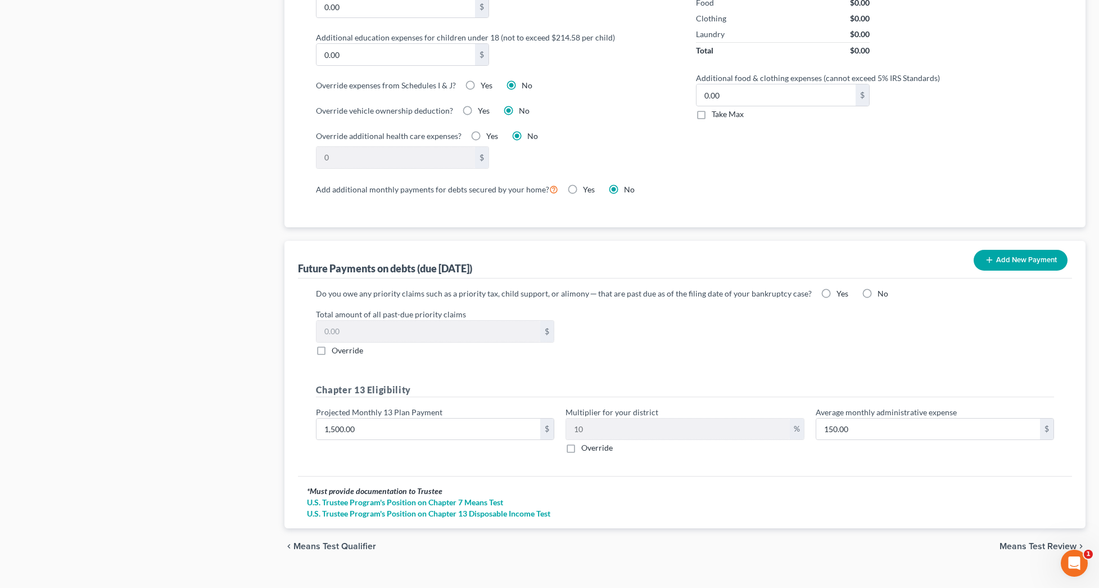
click at [878, 296] on label "No" at bounding box center [883, 293] width 11 height 11
click at [882, 295] on input "No" at bounding box center [885, 291] width 7 height 7
radio input "true"
click at [601, 449] on span "Override" at bounding box center [596, 447] width 31 height 10
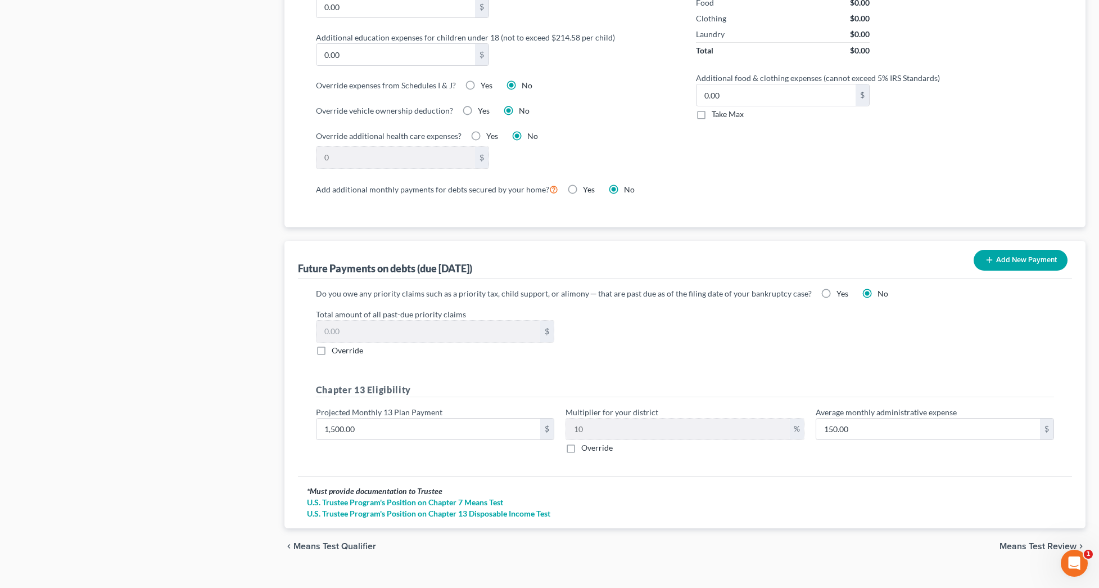
click at [593, 449] on input "Override" at bounding box center [589, 445] width 7 height 7
checkbox input "true"
click at [608, 433] on input "text" at bounding box center [677, 428] width 223 height 21
type input "105.00"
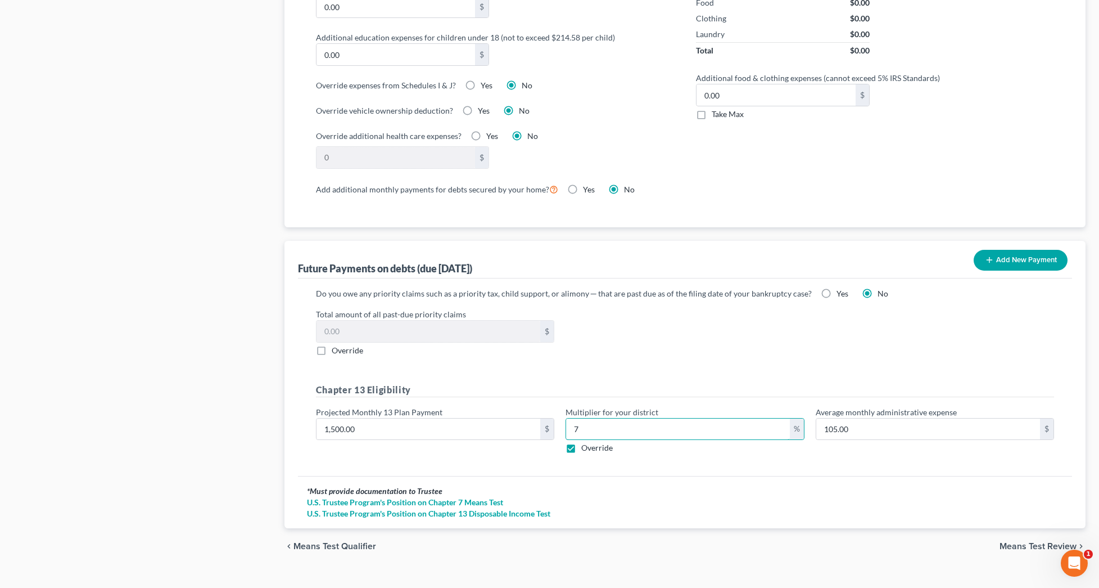
type input "7"
click at [1028, 545] on span "Means Test Review" at bounding box center [1038, 545] width 77 height 9
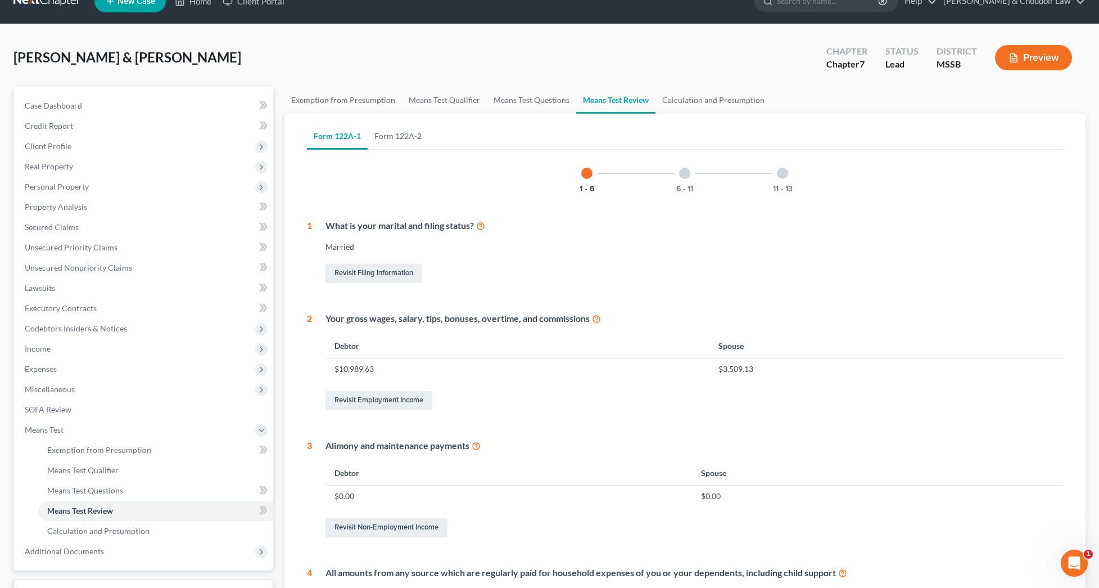
scroll to position [24, 0]
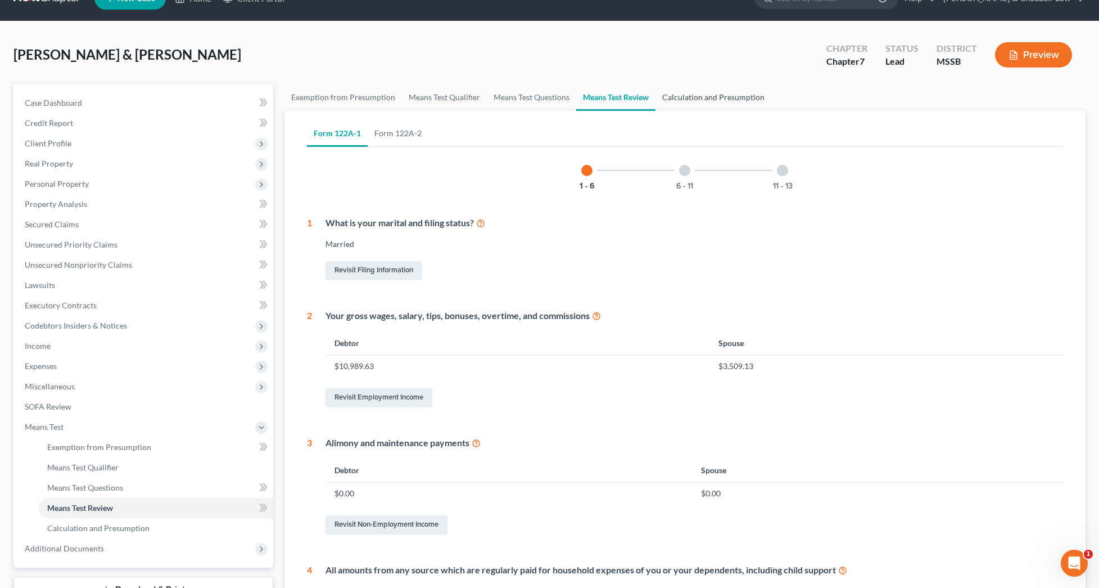
click at [707, 96] on link "Calculation and Presumption" at bounding box center [714, 97] width 116 height 27
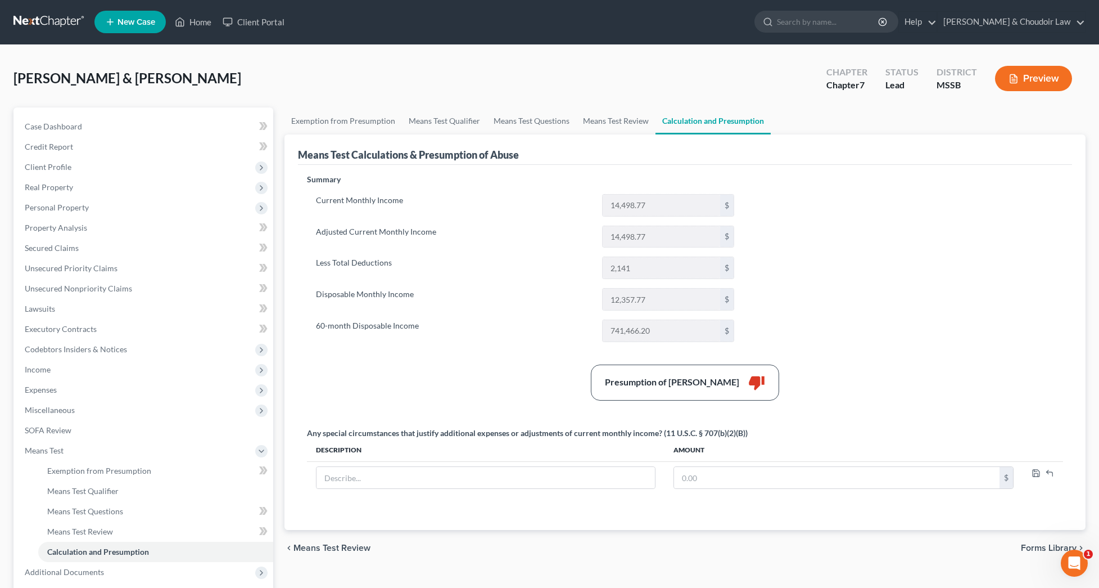
scroll to position [1, 0]
click at [524, 123] on link "Means Test Questions" at bounding box center [531, 120] width 89 height 27
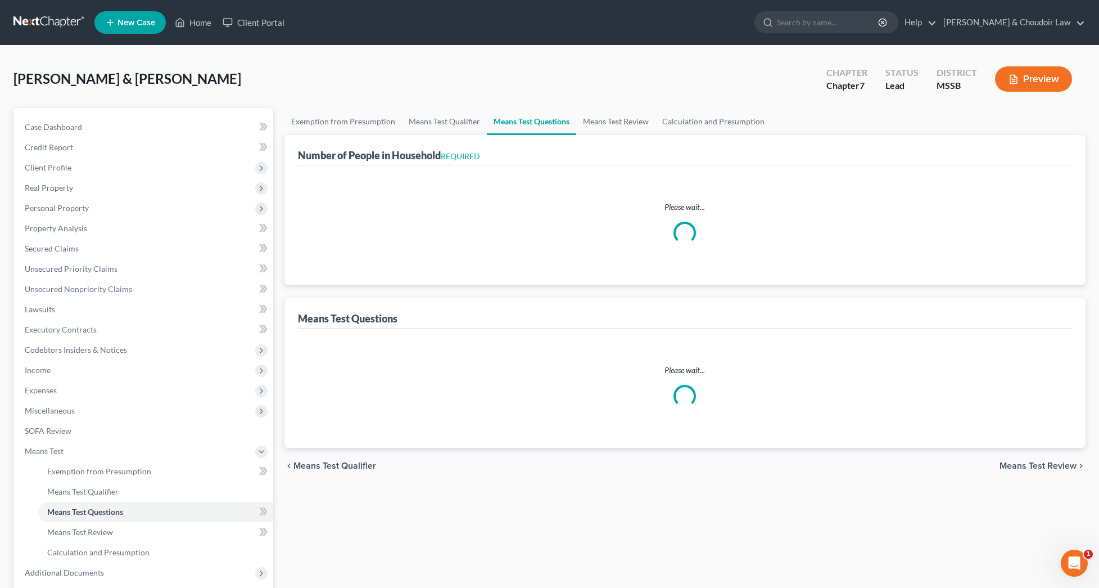
select select "4"
select select "2"
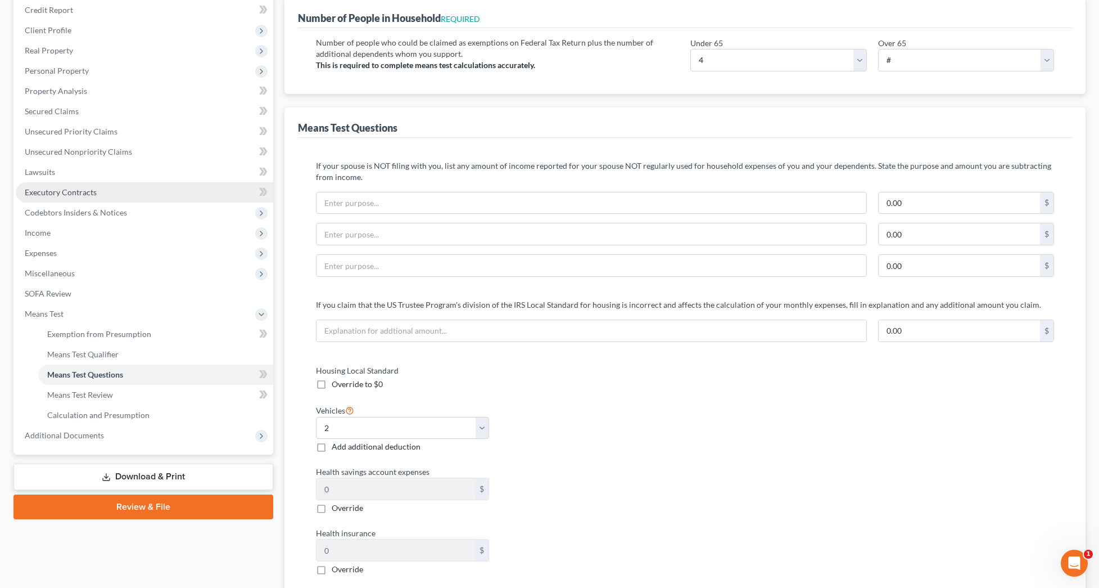
scroll to position [198, 0]
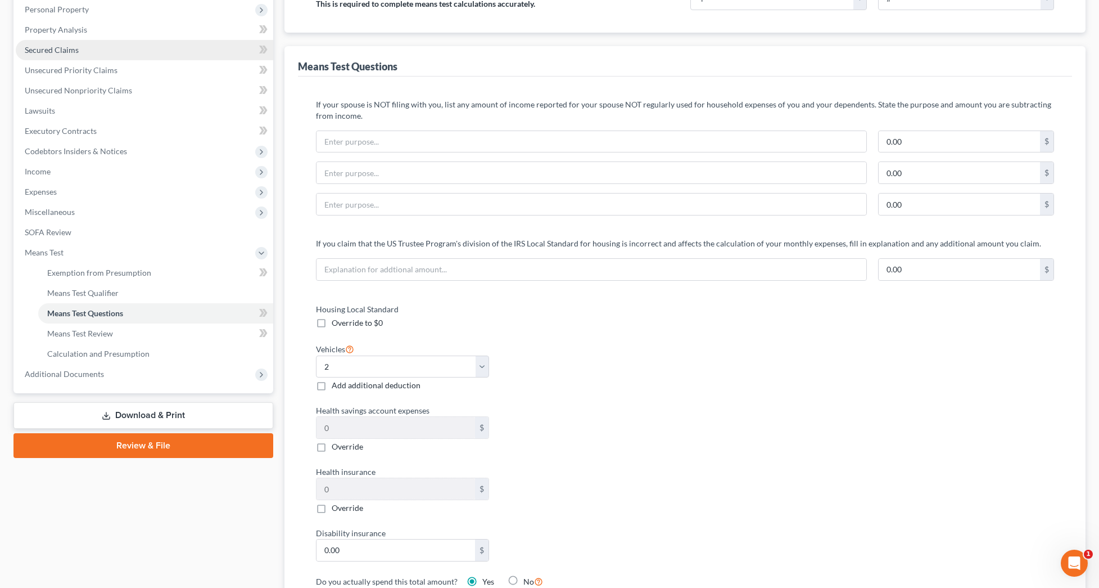
click at [55, 55] on link "Secured Claims" at bounding box center [145, 50] width 258 height 20
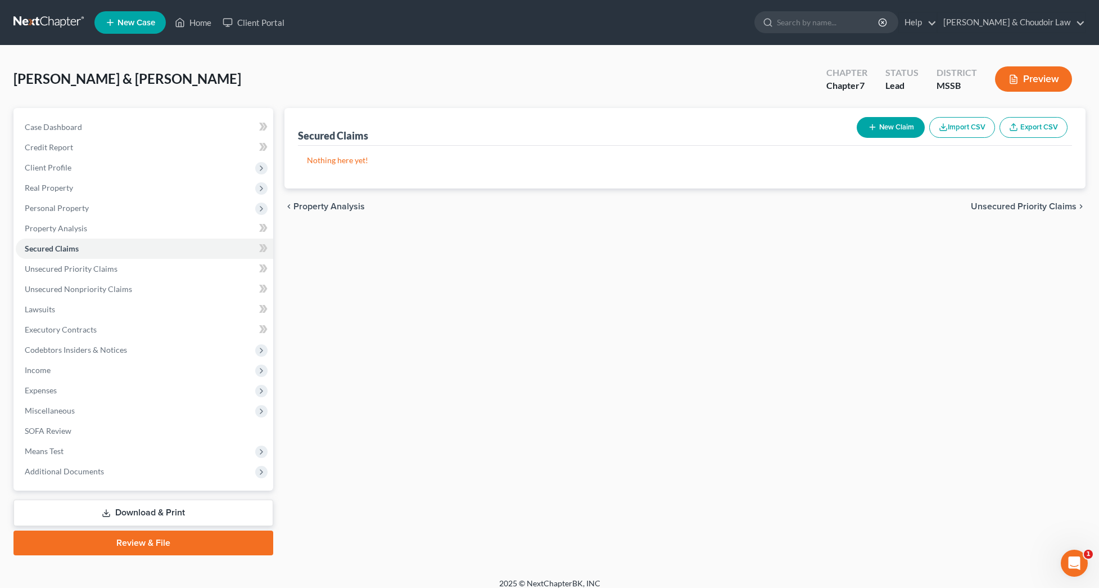
click at [883, 130] on button "New Claim" at bounding box center [891, 127] width 68 height 21
select select "2"
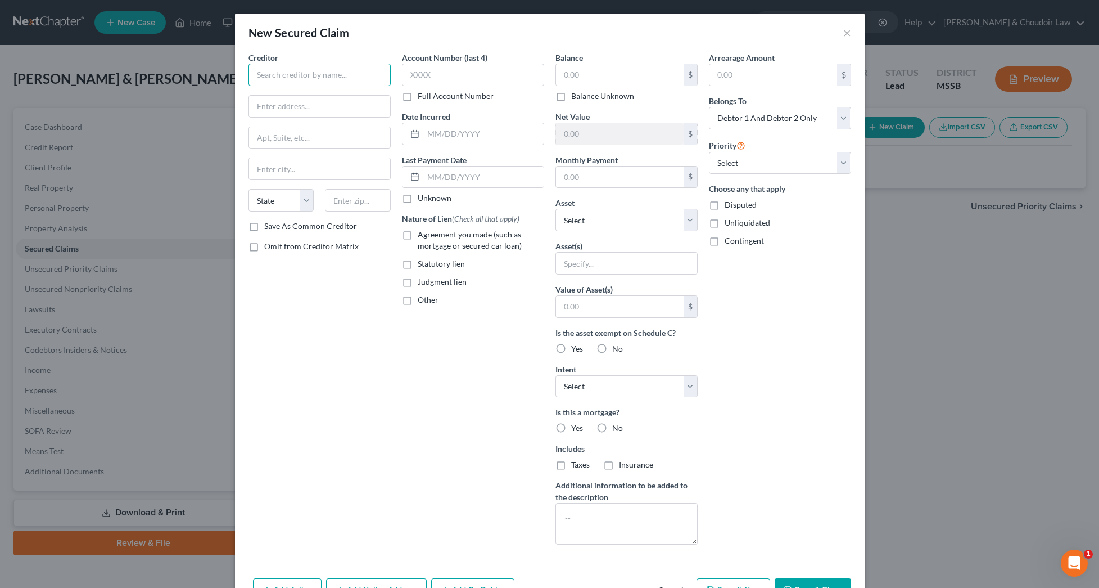
click at [343, 74] on input "text" at bounding box center [320, 75] width 142 height 22
type input "TD Auto Finance"
type input "50,113.77"
type input "6"
type input "860"
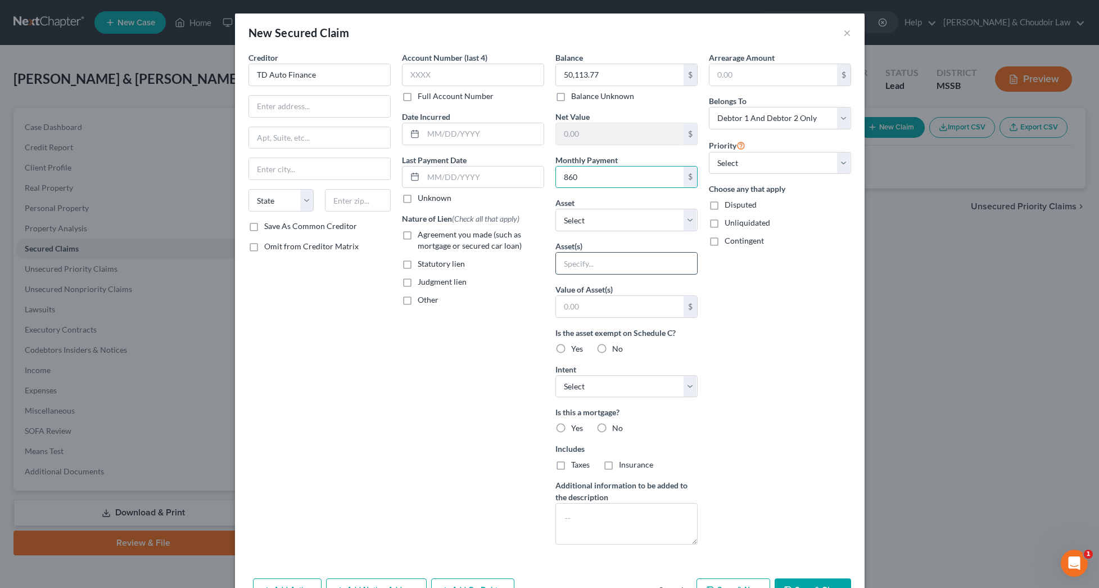
click at [658, 268] on input "text" at bounding box center [626, 262] width 141 height 21
type input "2024 Ford Bronco"
select select "2"
click at [817, 579] on button "Save & Close" at bounding box center [813, 590] width 76 height 24
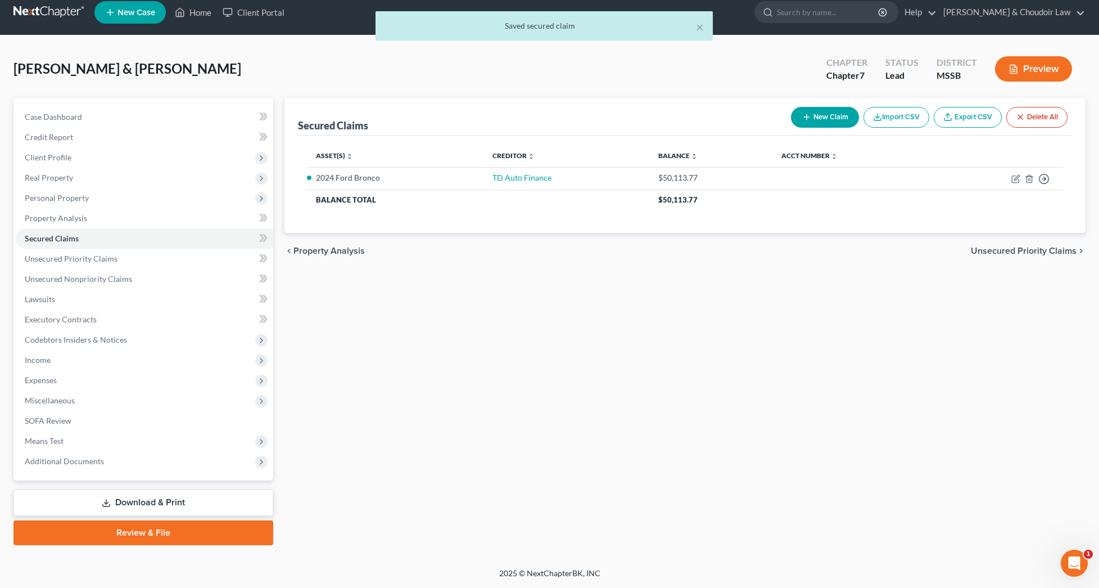
click at [839, 109] on button "New Claim" at bounding box center [825, 117] width 68 height 21
select select "2"
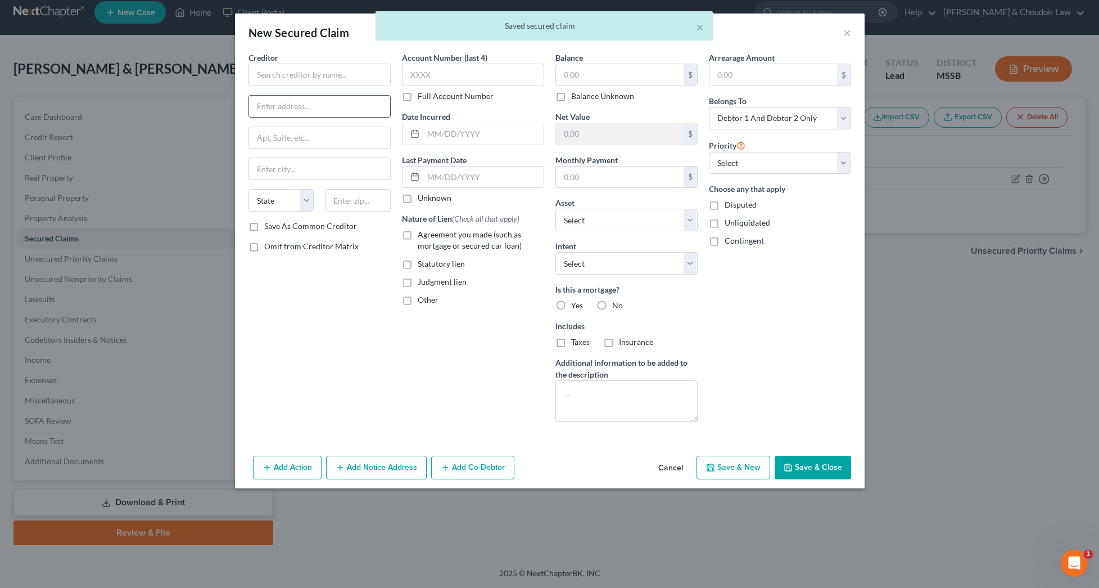
scroll to position [10, 0]
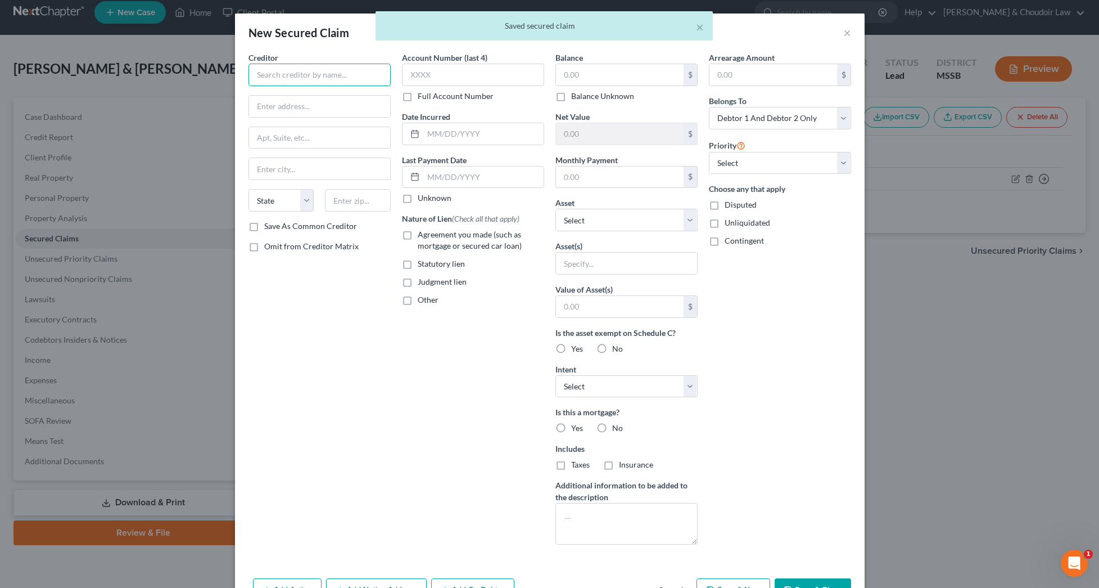
click at [346, 77] on input "text" at bounding box center [320, 75] width 142 height 22
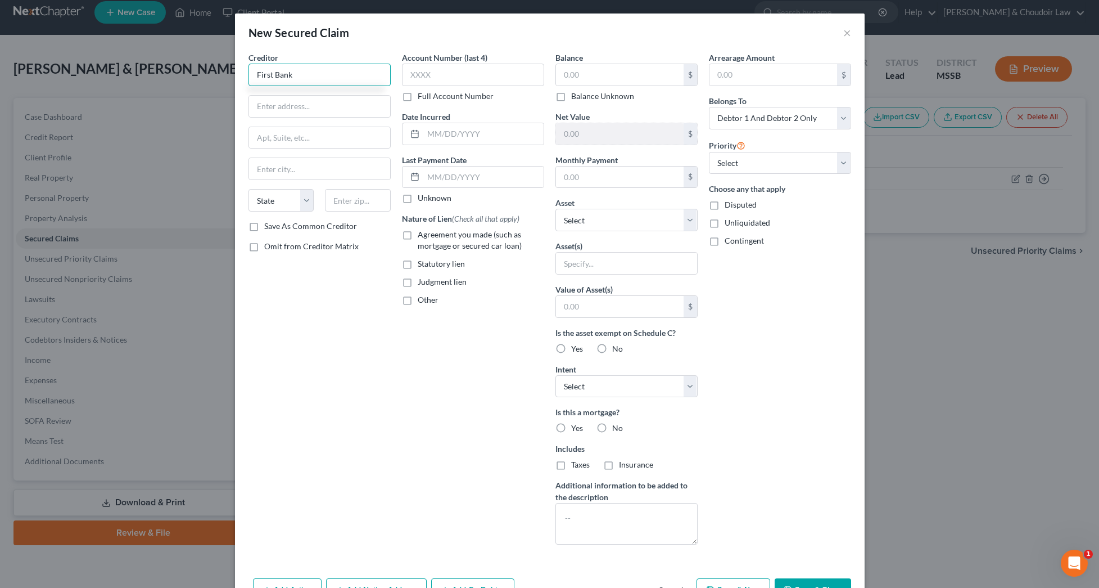
type input "First Bank"
type input "248,056.34"
click at [643, 259] on input "text" at bounding box center [626, 262] width 141 height 21
select select "2"
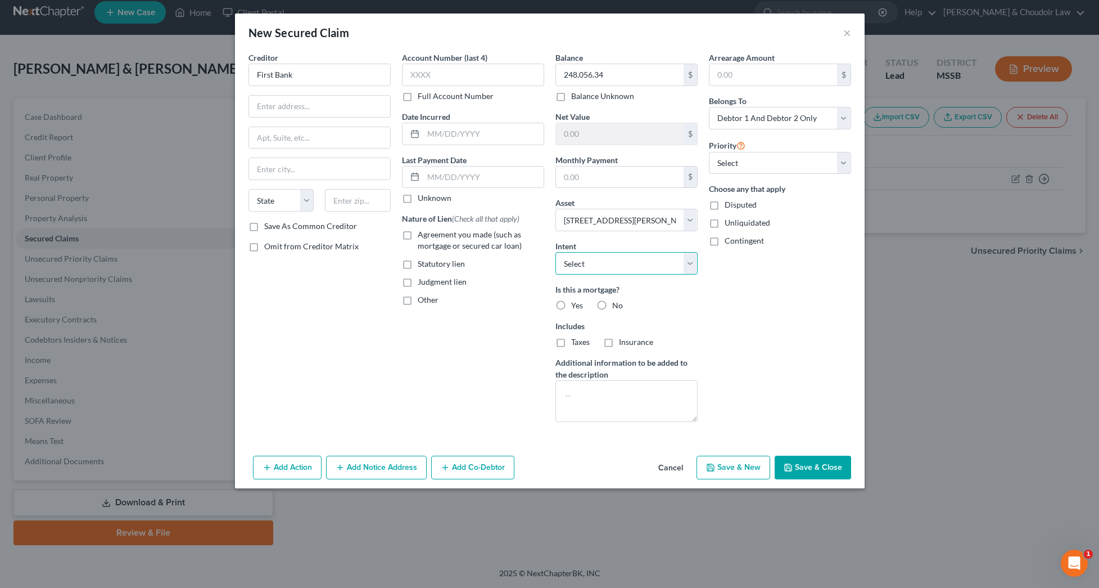
select select "2"
click at [608, 179] on input "text" at bounding box center [620, 176] width 128 height 21
type input "1,900"
drag, startPoint x: 574, startPoint y: 308, endPoint x: 579, endPoint y: 328, distance: 20.9
click at [574, 308] on span "Yes" at bounding box center [577, 305] width 12 height 10
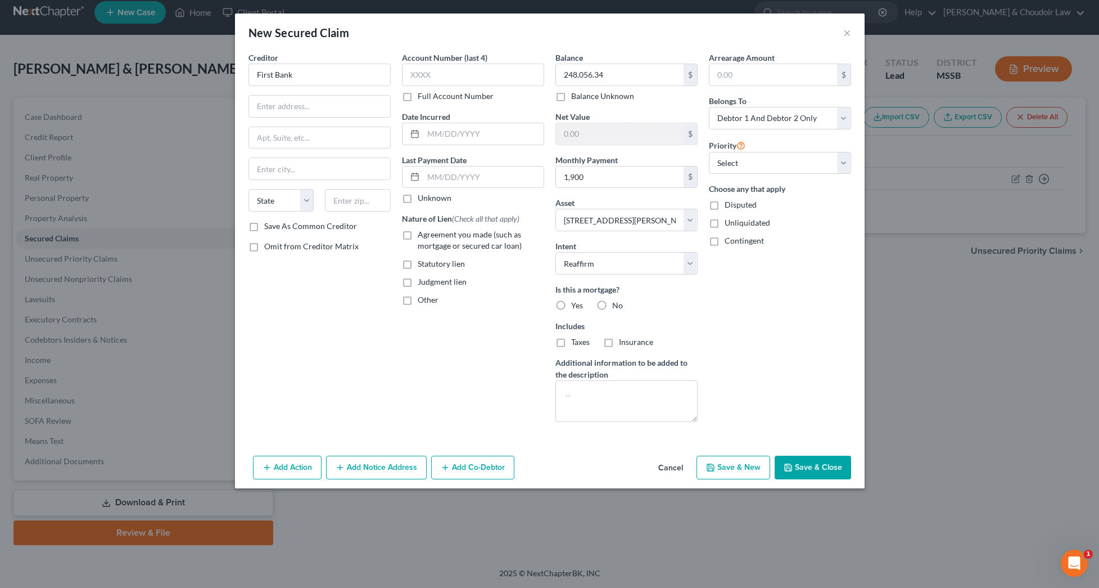
click at [576, 307] on input "Yes" at bounding box center [579, 303] width 7 height 7
radio input "true"
click at [578, 345] on span "Taxes" at bounding box center [580, 342] width 19 height 10
click at [578, 344] on input "Taxes" at bounding box center [579, 339] width 7 height 7
checkbox input "true"
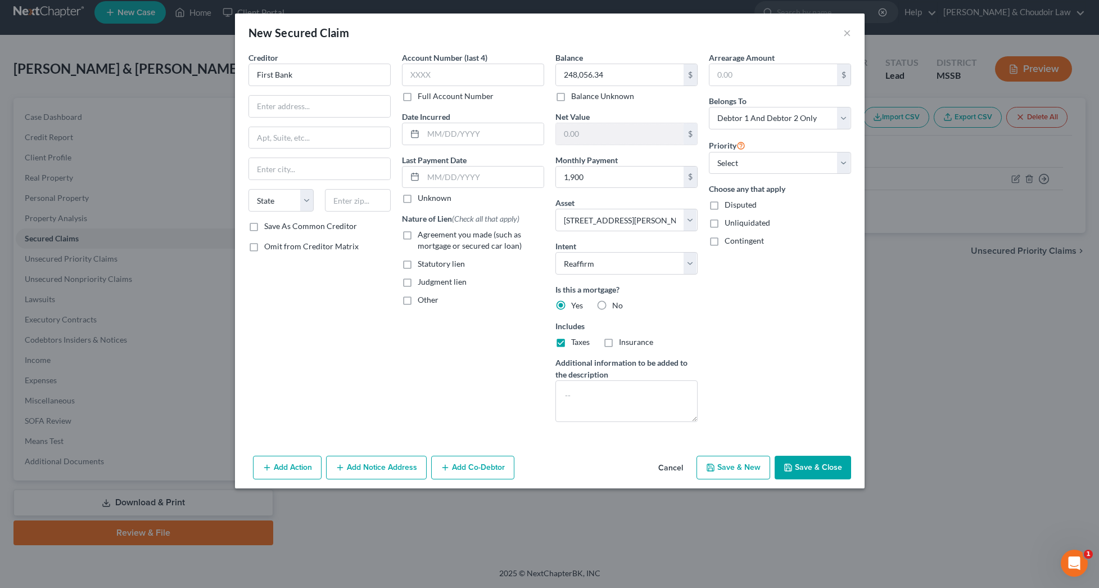
click at [647, 342] on span "Insurance" at bounding box center [636, 342] width 34 height 10
click at [631, 342] on input "Insurance" at bounding box center [627, 339] width 7 height 7
checkbox input "true"
click at [812, 473] on button "Save & Close" at bounding box center [813, 467] width 76 height 24
select select
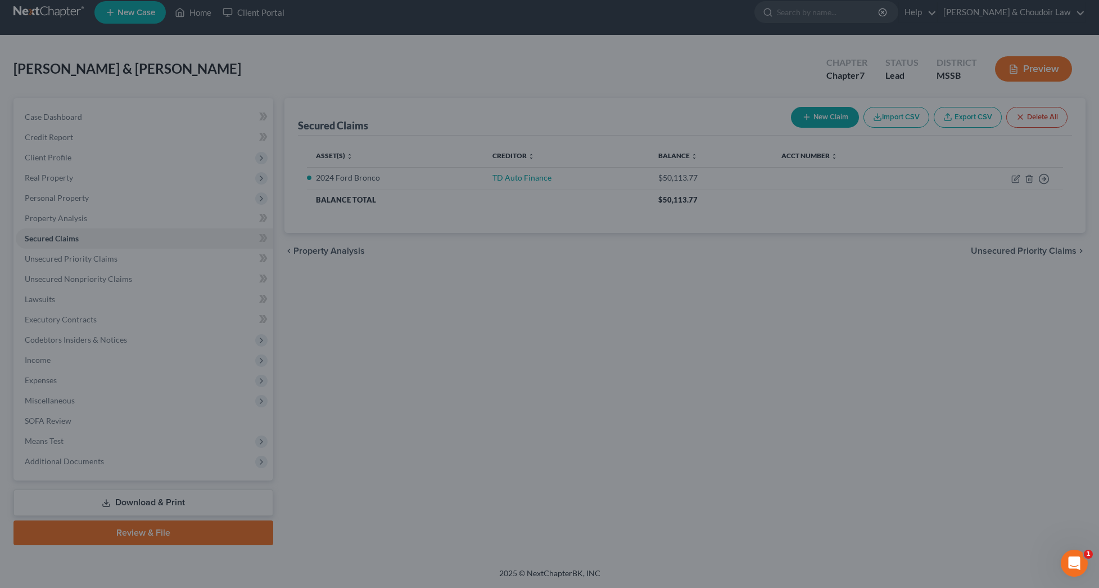
type input "-248,056.34"
type input "1,900.00"
select select "2"
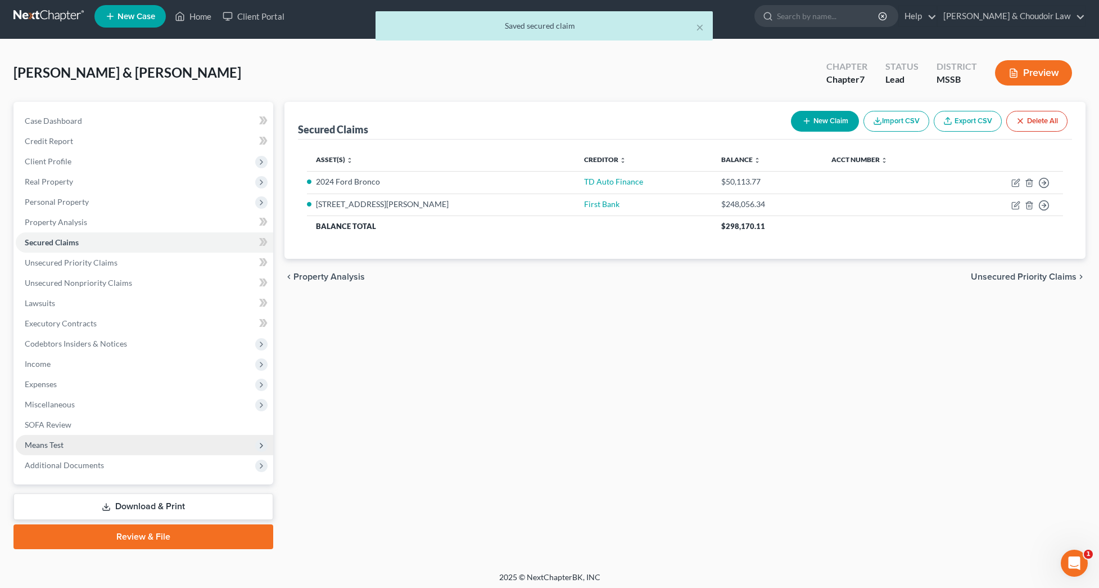
click at [65, 442] on span "Means Test" at bounding box center [145, 445] width 258 height 20
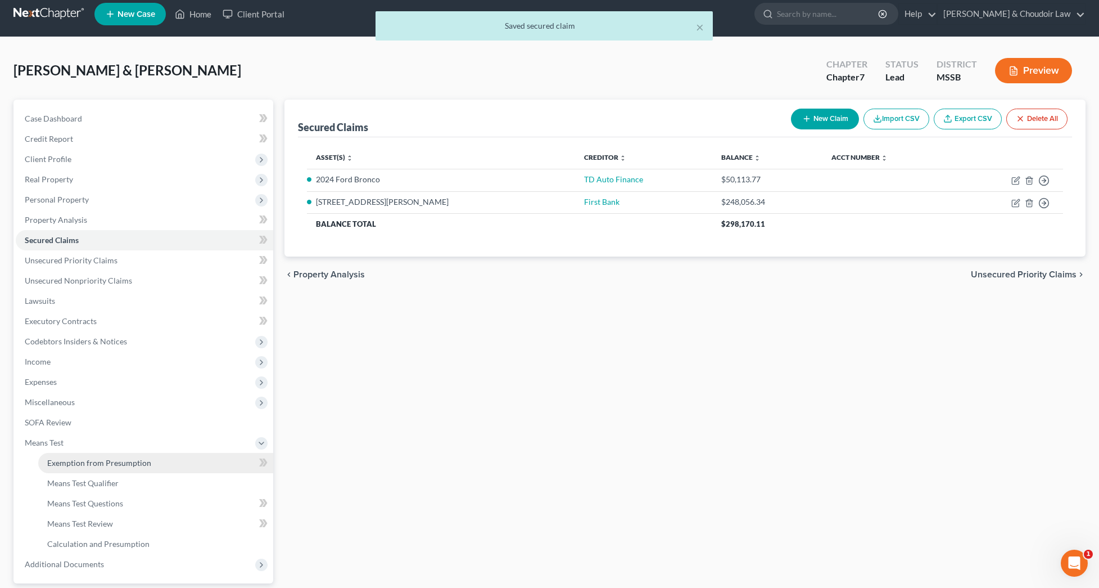
scroll to position [11, 1]
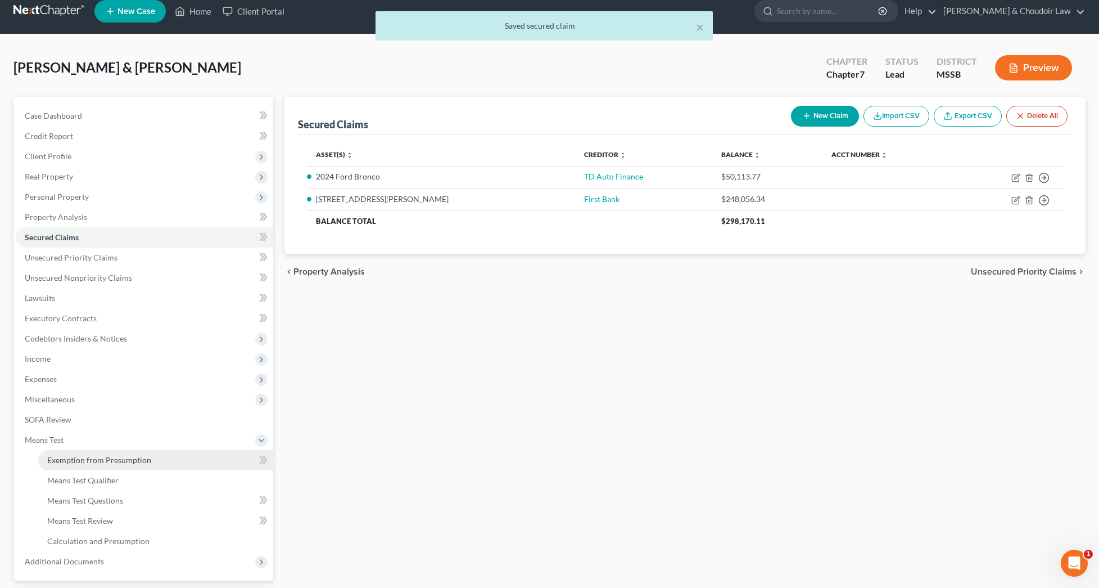
click at [81, 459] on span "Exemption from Presumption" at bounding box center [99, 460] width 104 height 10
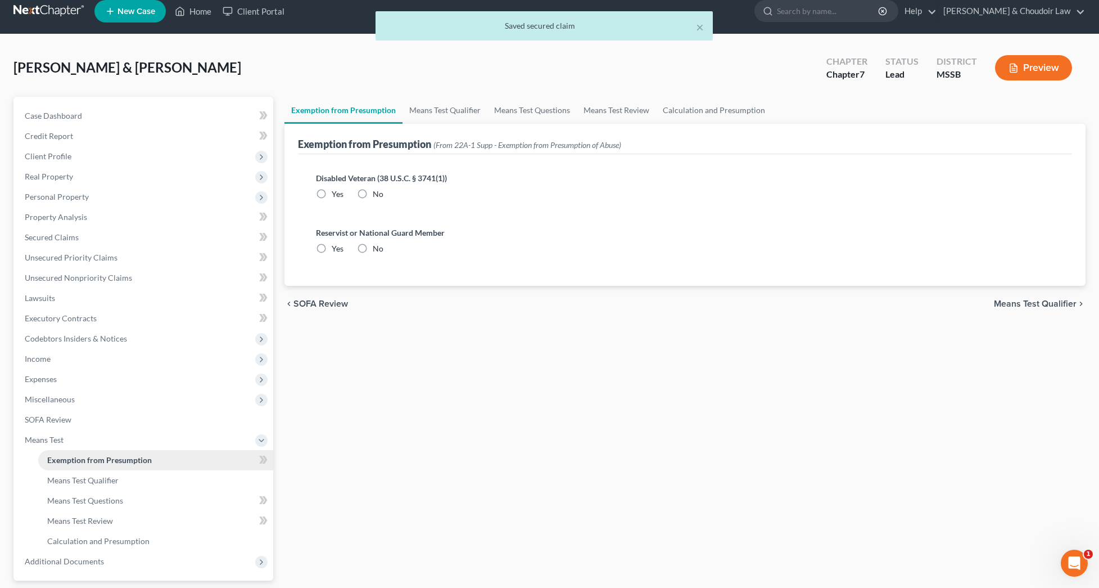
scroll to position [2, 0]
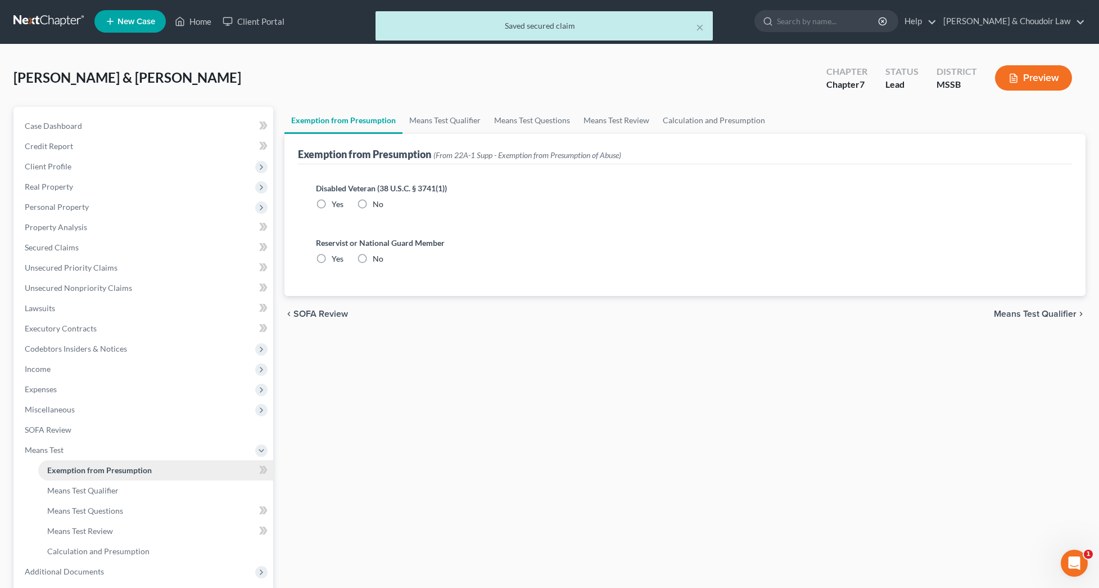
radio input "true"
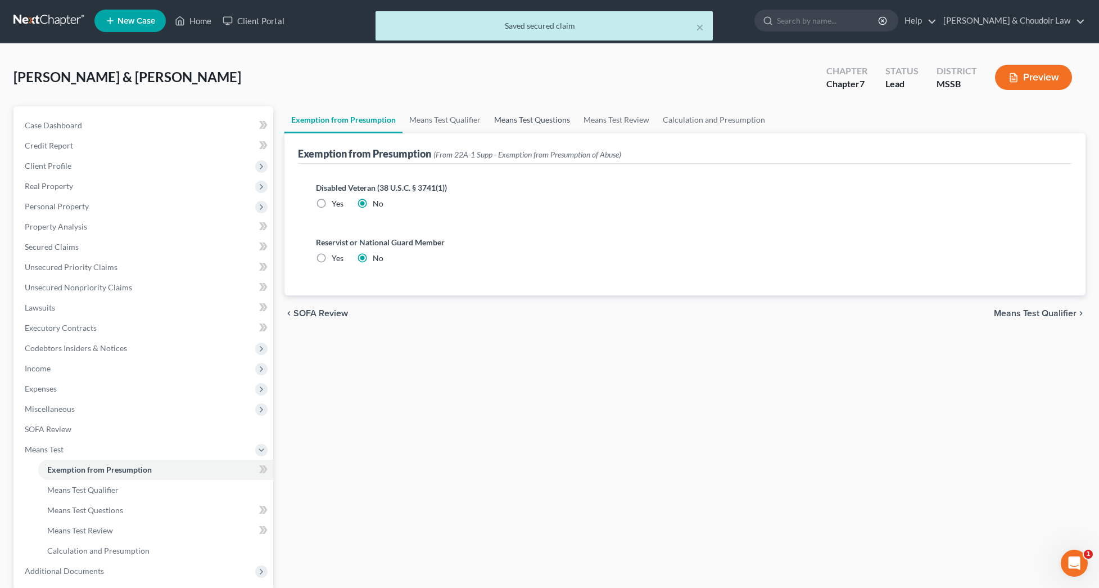
click at [511, 109] on link "Means Test Questions" at bounding box center [531, 119] width 89 height 27
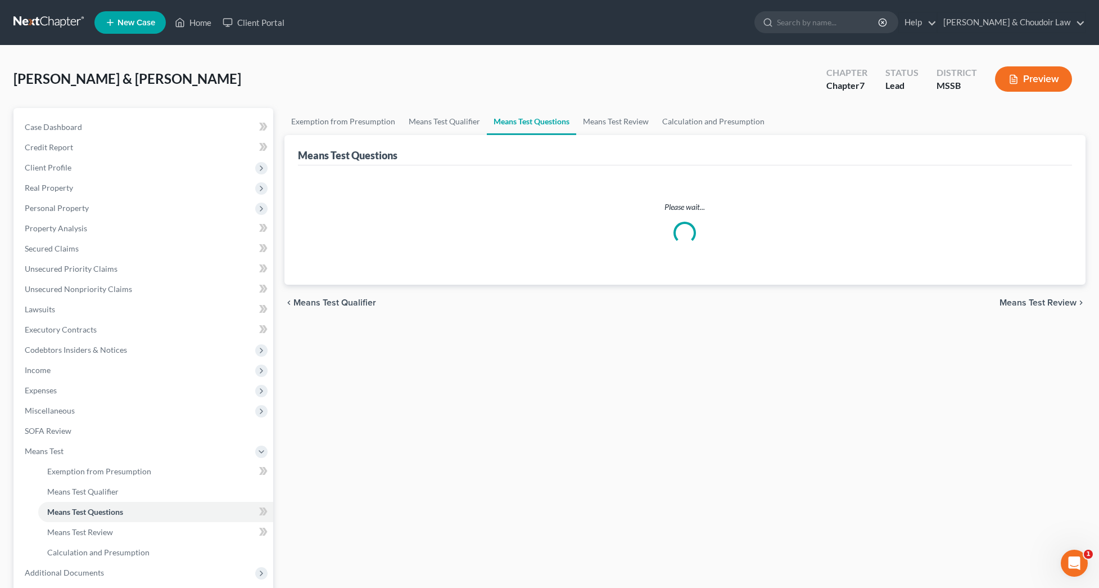
select select "4"
select select "60"
select select "0"
select select "60"
select select "2"
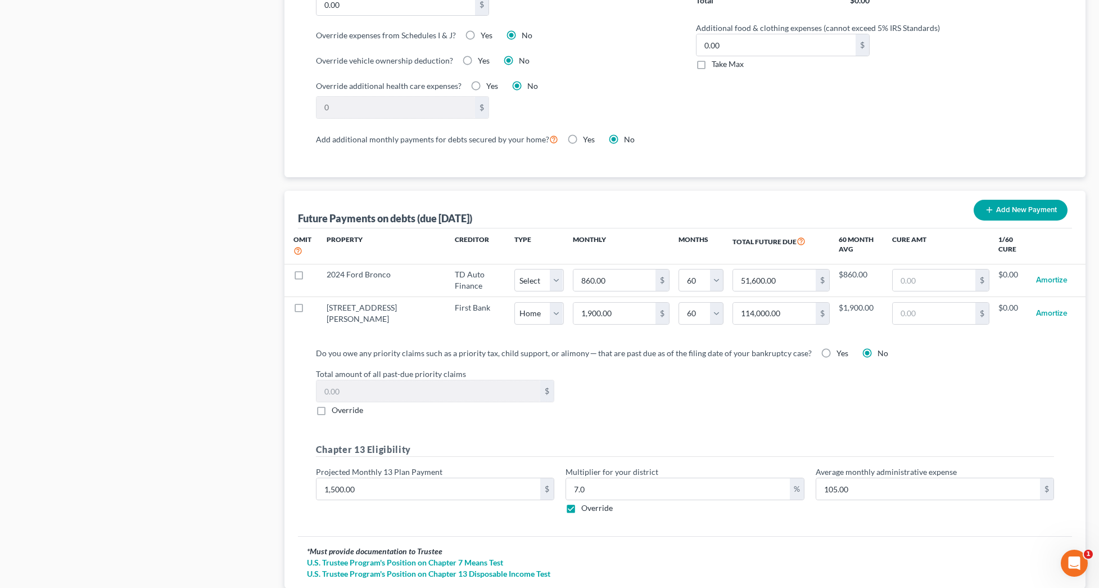
scroll to position [943, 0]
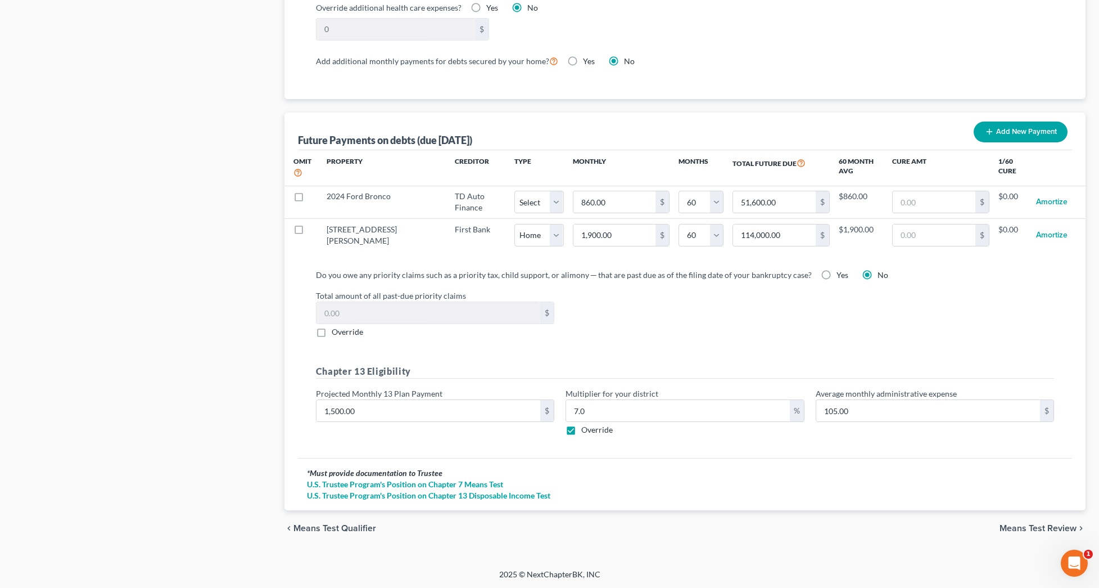
click at [1023, 523] on span "Means Test Review" at bounding box center [1038, 527] width 77 height 9
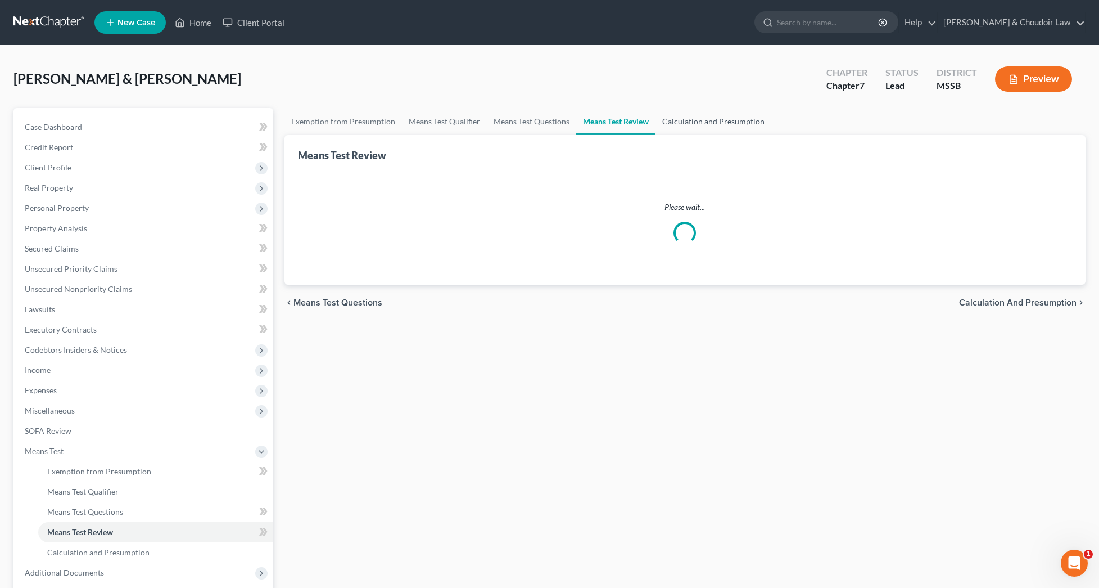
click at [731, 120] on link "Calculation and Presumption" at bounding box center [714, 121] width 116 height 27
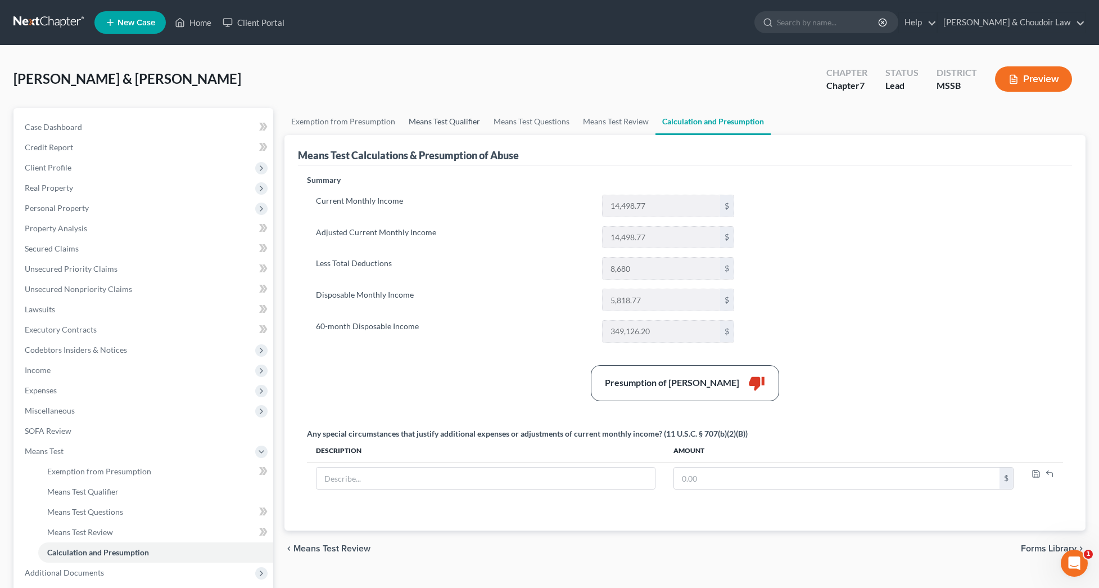
scroll to position [-2, 0]
click at [423, 119] on link "Means Test Qualifier" at bounding box center [444, 121] width 85 height 27
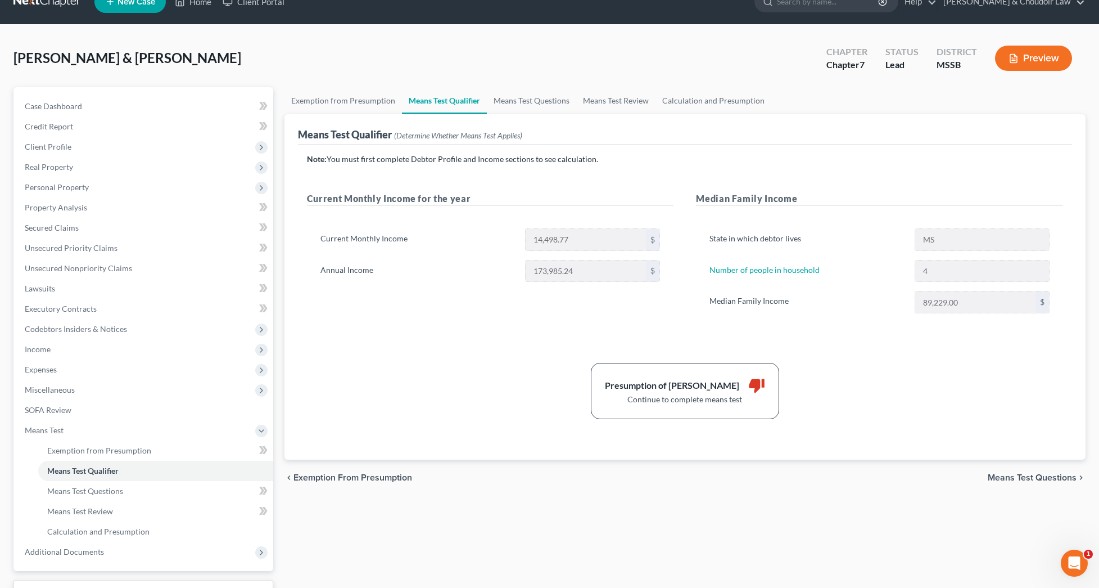
scroll to position [20, 0]
click at [190, 6] on link "Home" at bounding box center [193, 2] width 48 height 20
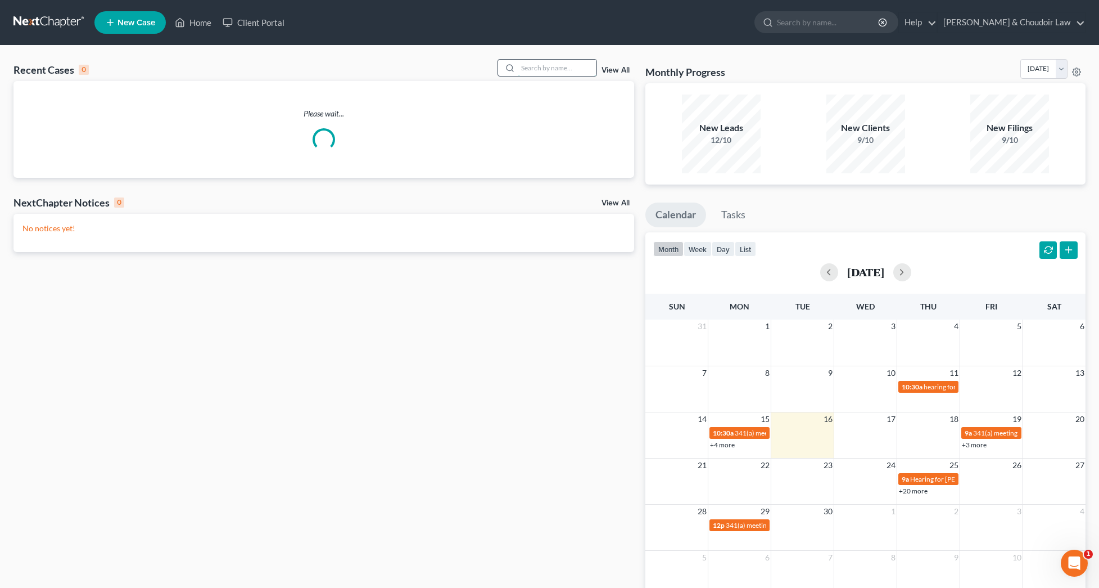
click at [538, 62] on input "search" at bounding box center [557, 68] width 79 height 16
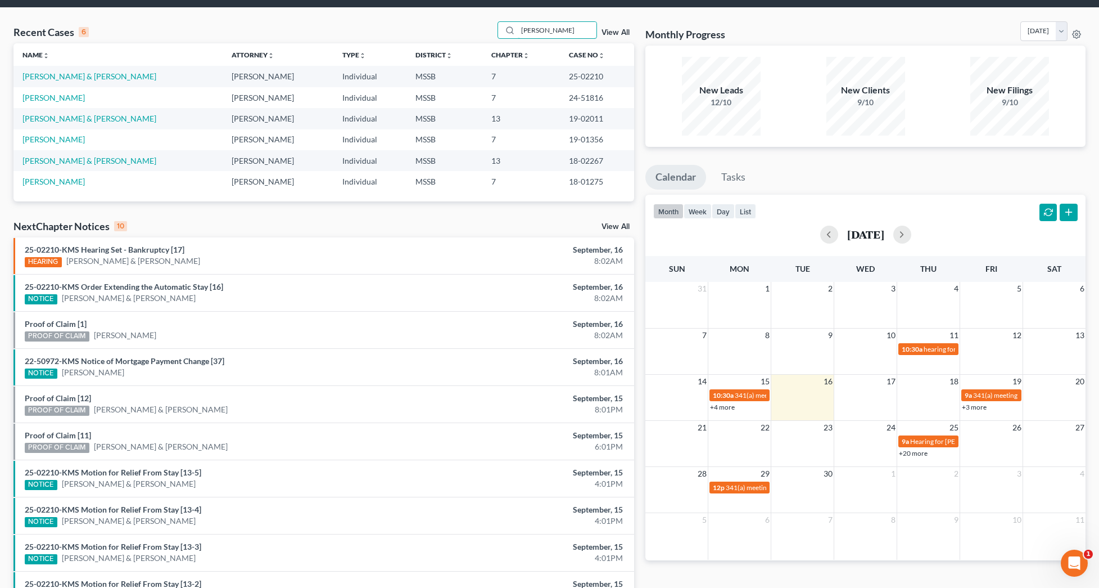
scroll to position [44, 0]
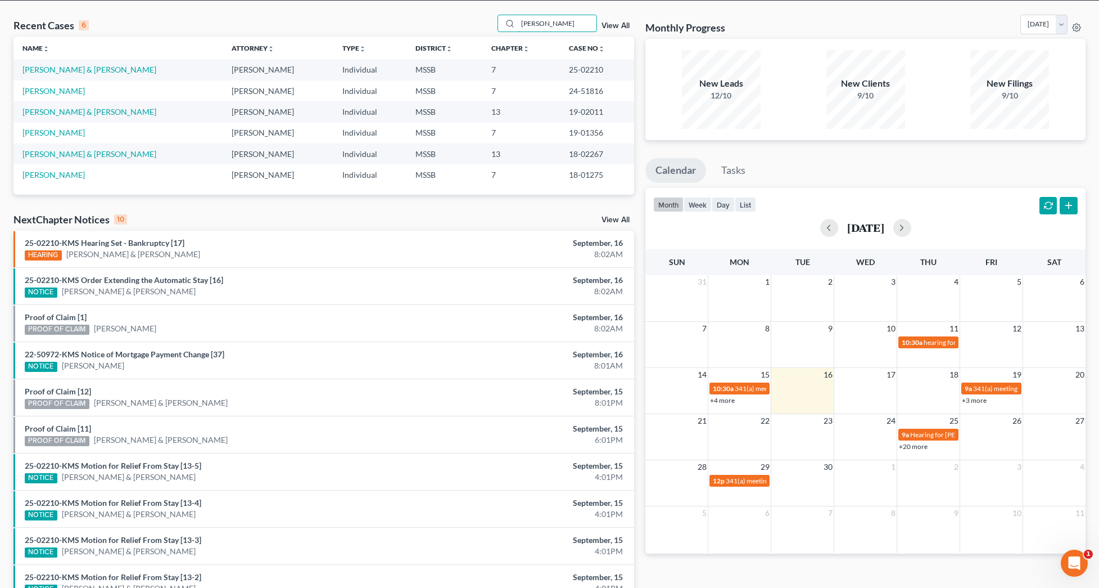
type input "Taylor"
click at [87, 69] on link "Taylor, Welmon & Eddis" at bounding box center [89, 70] width 134 height 10
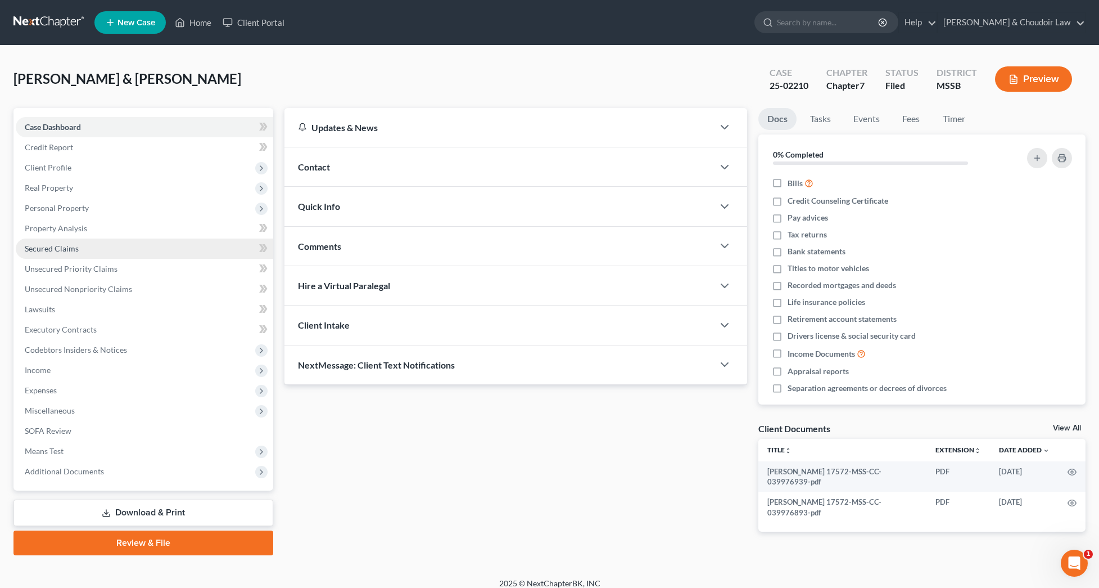
click at [61, 250] on span "Secured Claims" at bounding box center [52, 248] width 54 height 10
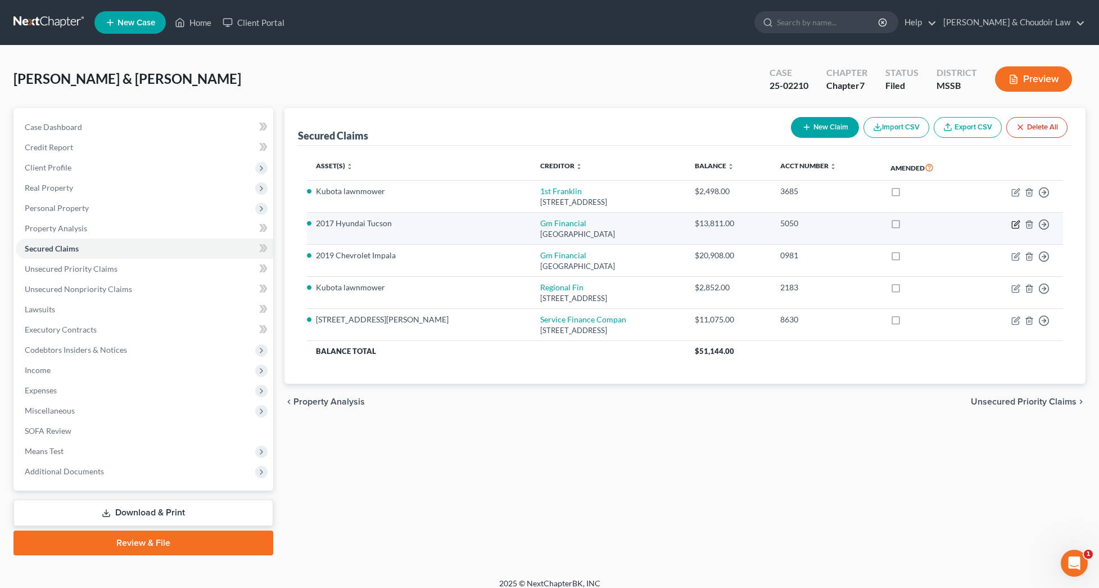
click at [1017, 224] on icon "button" at bounding box center [1016, 222] width 5 height 5
select select "45"
select select "0"
select select "1"
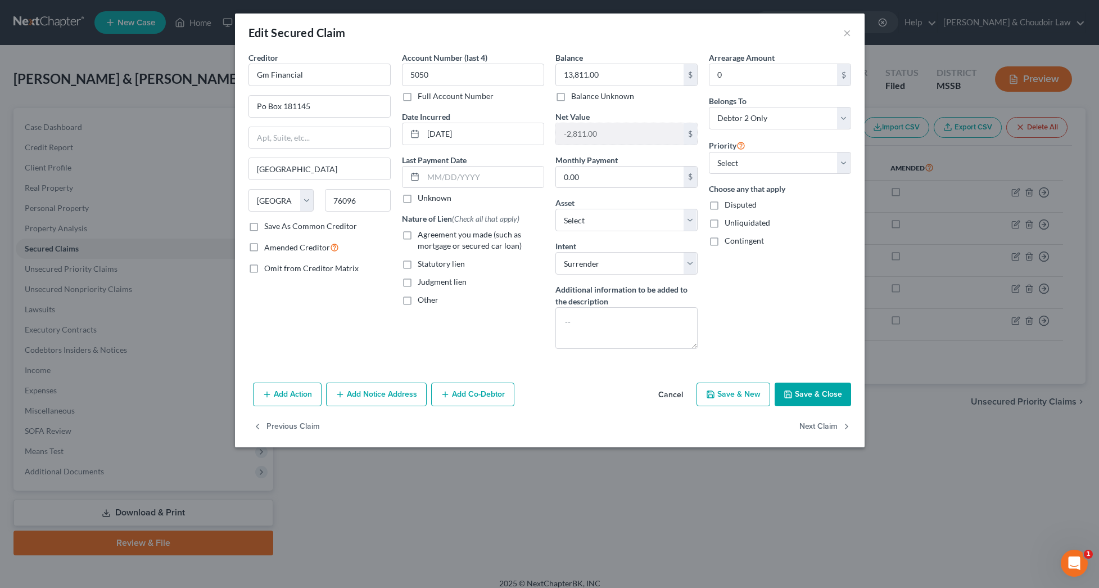
drag, startPoint x: 832, startPoint y: 395, endPoint x: 897, endPoint y: 315, distance: 102.7
click at [832, 395] on button "Save & Close" at bounding box center [813, 394] width 76 height 24
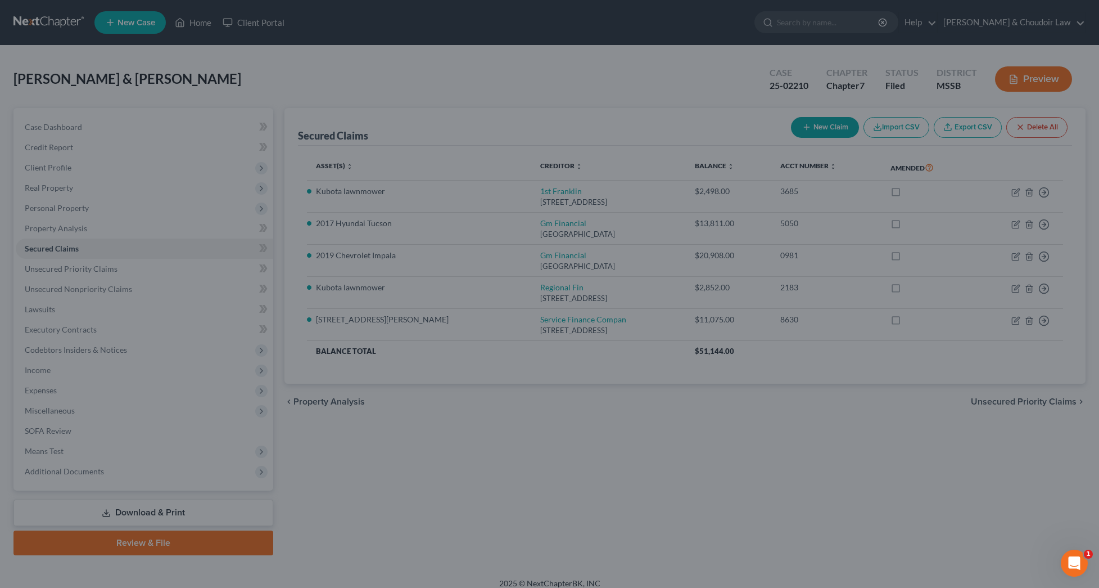
select select "12"
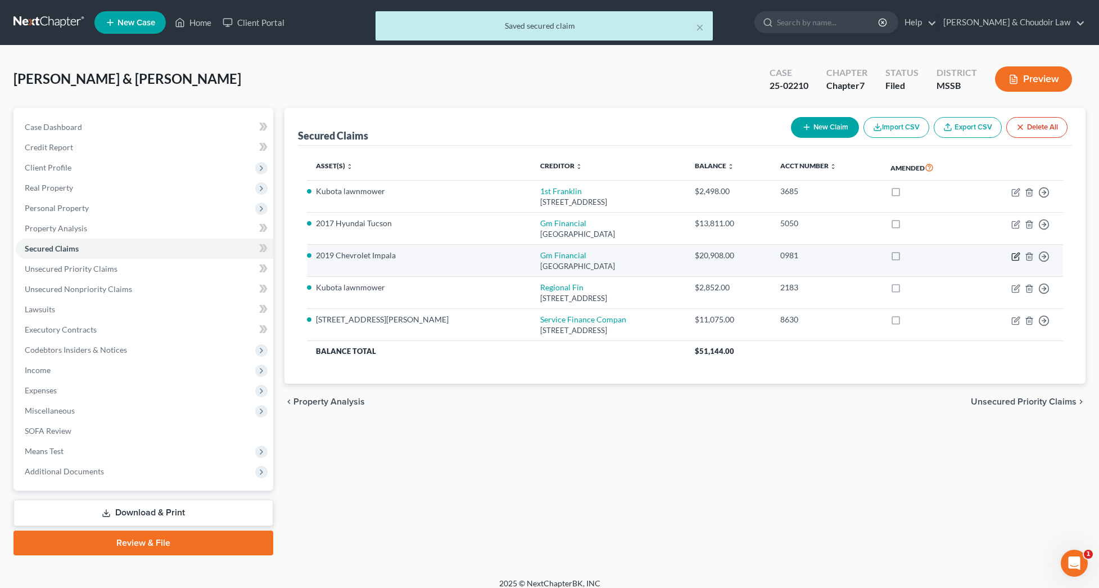
click at [1015, 253] on icon "button" at bounding box center [1015, 256] width 9 height 9
select select "45"
select select "0"
select select "1"
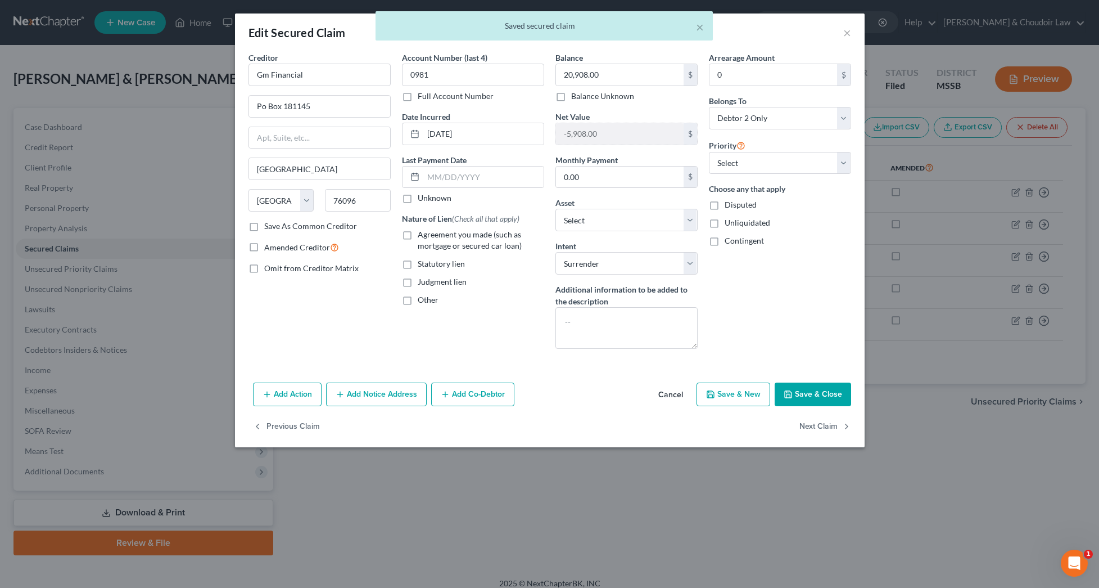
click at [833, 391] on button "Save & Close" at bounding box center [813, 394] width 76 height 24
